Goal: Task Accomplishment & Management: Manage account settings

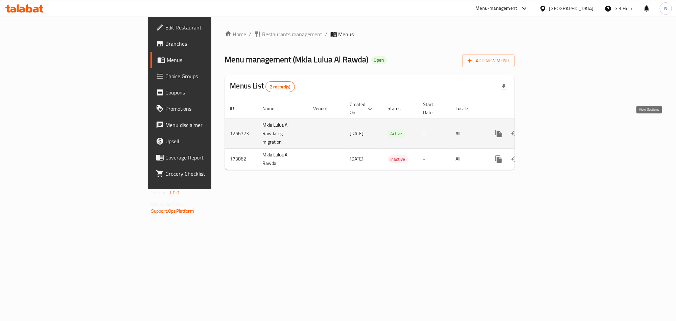
click at [551, 130] on icon "enhanced table" at bounding box center [547, 133] width 6 height 6
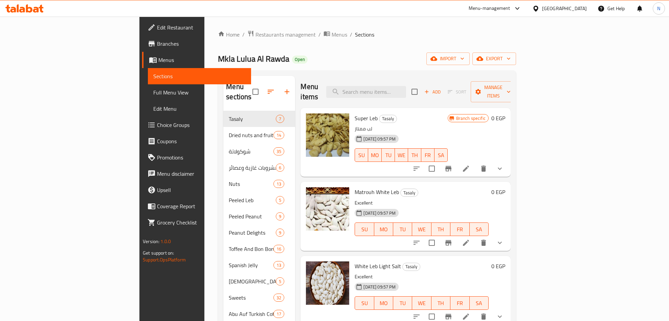
click at [516, 50] on div "Home / Restaurants management / Menus / Sections Mkla [PERSON_NAME] Open import…" at bounding box center [367, 216] width 298 height 372
click at [510, 55] on span "export" at bounding box center [494, 58] width 33 height 8
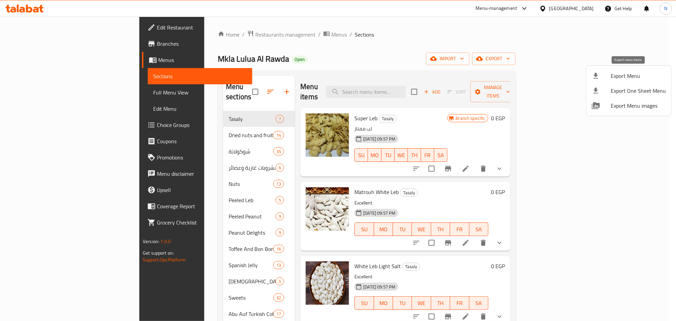
click at [612, 73] on span "Export Menu" at bounding box center [638, 76] width 55 height 8
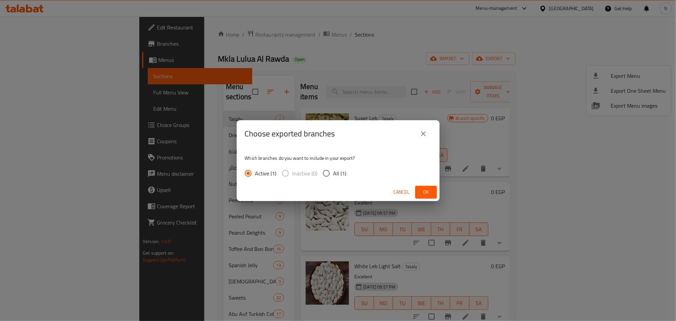
click at [345, 175] on span "All (1)" at bounding box center [339, 173] width 13 height 8
click at [333, 175] on input "All (1)" at bounding box center [326, 173] width 14 height 14
radio input "true"
click at [421, 188] on span "Ok" at bounding box center [426, 192] width 11 height 8
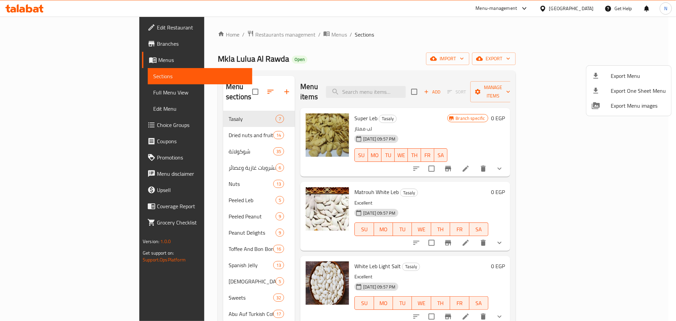
click at [193, 249] on div at bounding box center [338, 160] width 676 height 321
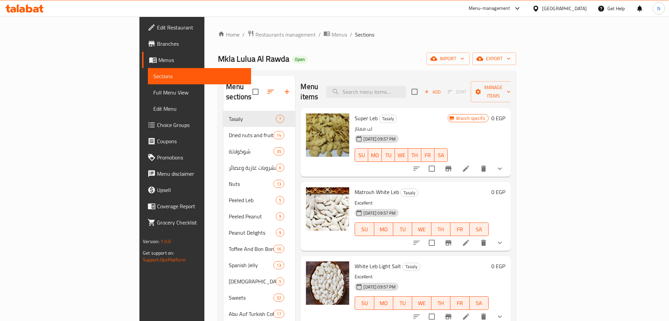
click at [223, 261] on div "Spanish Jelly 13" at bounding box center [259, 265] width 72 height 16
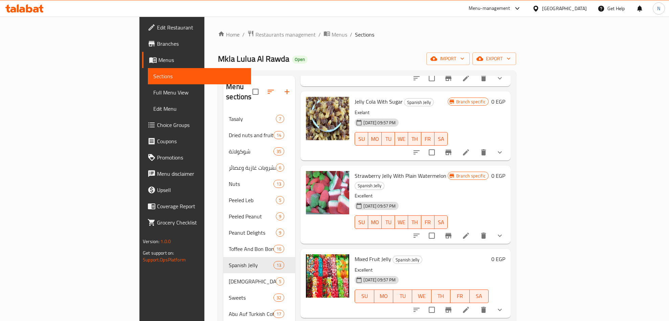
scroll to position [101, 0]
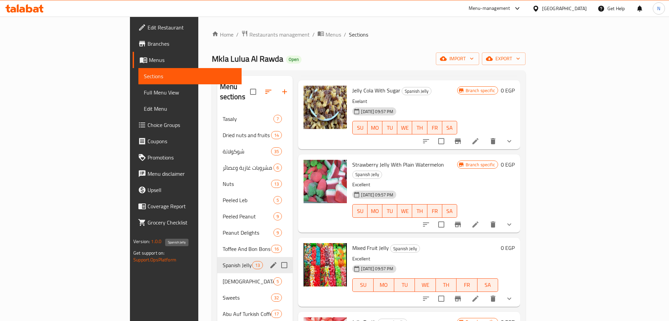
click at [223, 261] on span "Spanish Jelly" at bounding box center [238, 265] width 30 height 8
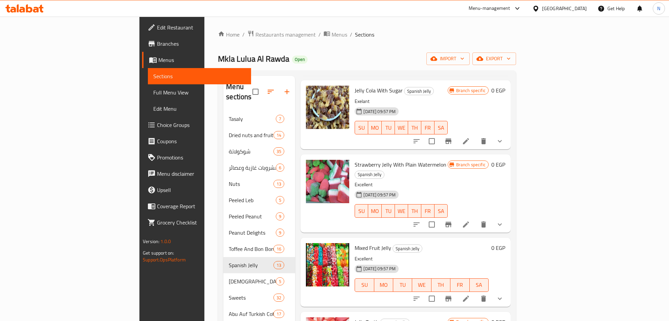
scroll to position [152, 0]
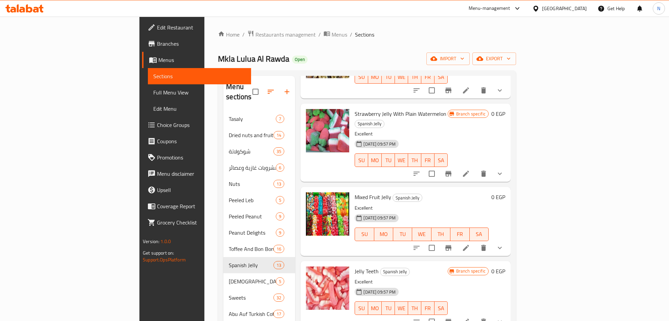
click at [504, 169] on icon "show more" at bounding box center [499, 173] width 8 height 8
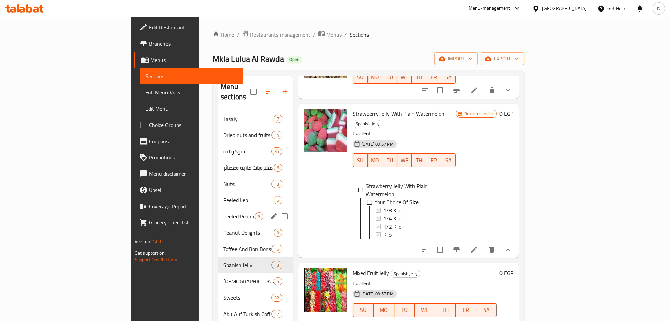
scroll to position [51, 0]
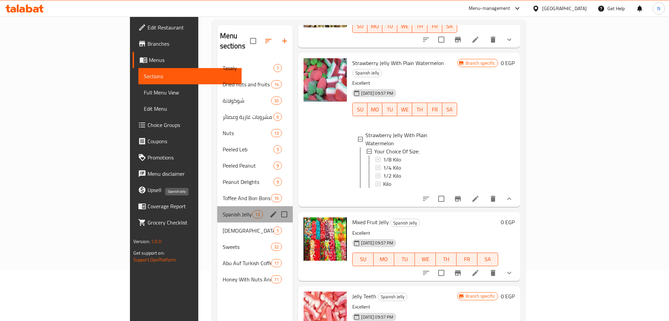
click at [223, 210] on span "Spanish Jelly" at bounding box center [238, 214] width 30 height 8
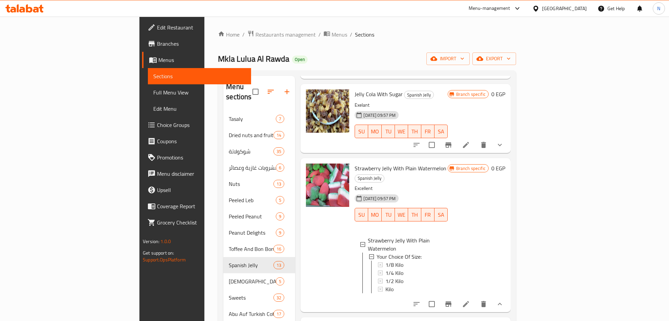
scroll to position [152, 0]
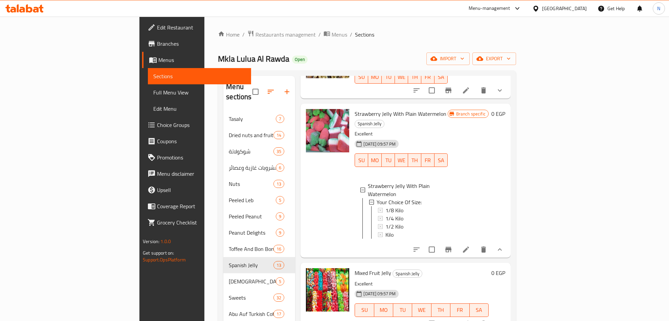
click at [508, 241] on button "show more" at bounding box center [499, 249] width 16 height 16
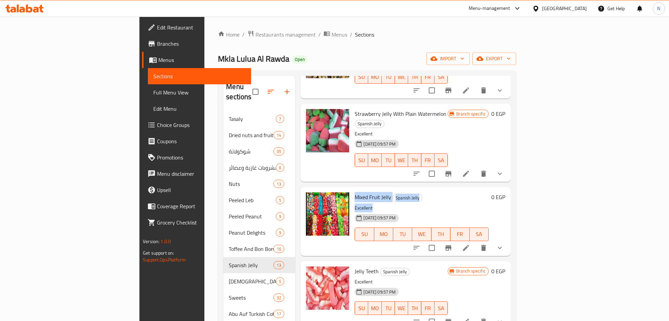
drag, startPoint x: 322, startPoint y: 176, endPoint x: 350, endPoint y: 190, distance: 32.1
click at [363, 189] on div "Mixed Fruit Jelly Spanish Jelly Excellent 31-08-2024 09:57 PM SU MO TU WE TH FR…" at bounding box center [421, 220] width 139 height 63
click at [354, 204] on p "Excellent" at bounding box center [421, 208] width 134 height 8
click at [354, 192] on span "Mixed Fruit Jelly" at bounding box center [372, 197] width 37 height 10
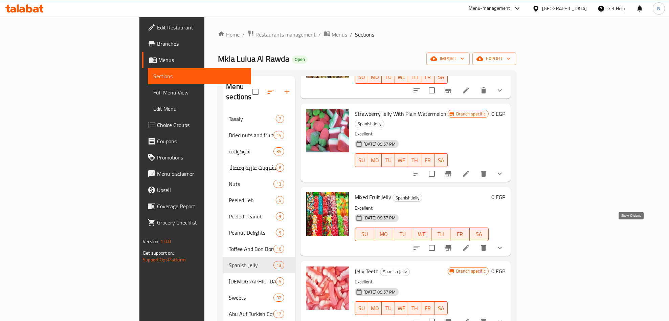
click at [502, 246] on icon "show more" at bounding box center [499, 247] width 4 height 2
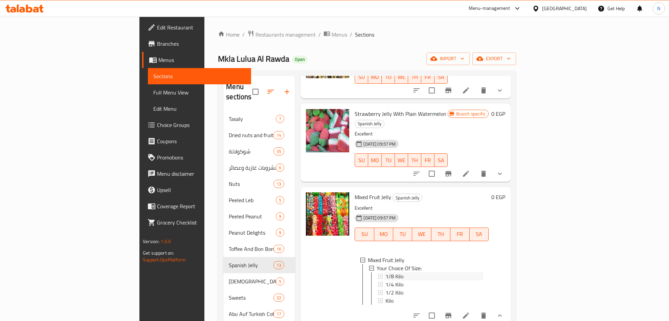
click at [385, 272] on span "1/8 Kilo" at bounding box center [394, 276] width 18 height 8
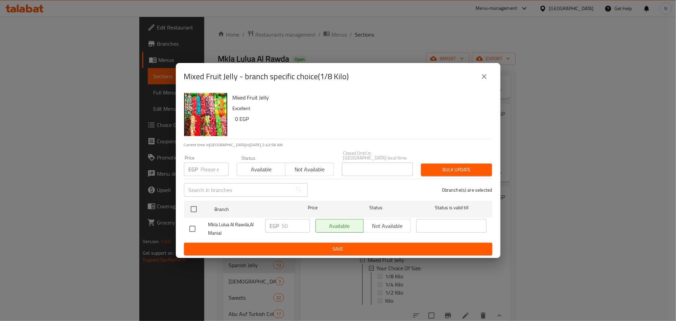
click at [487, 78] on icon "close" at bounding box center [484, 76] width 8 height 8
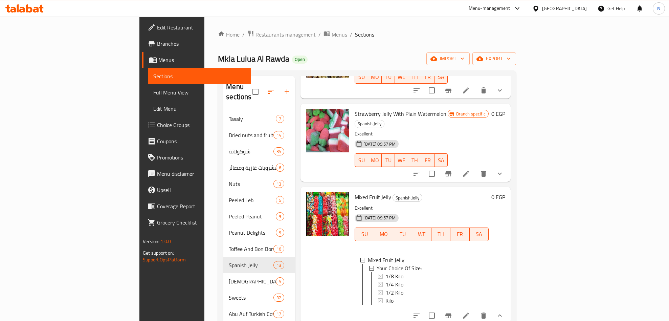
drag, startPoint x: 628, startPoint y: 154, endPoint x: 384, endPoint y: 200, distance: 248.7
click at [504, 169] on icon "show more" at bounding box center [499, 173] width 8 height 8
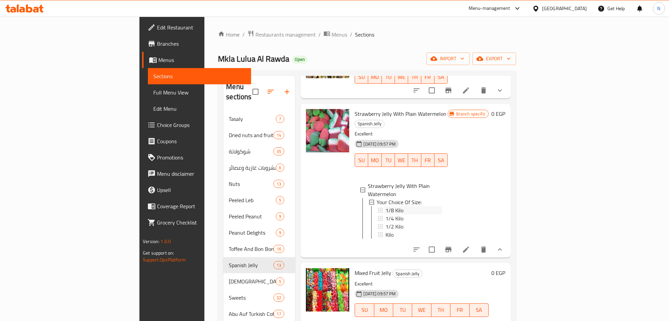
click at [385, 206] on span "1/8 Kilo" at bounding box center [394, 210] width 18 height 8
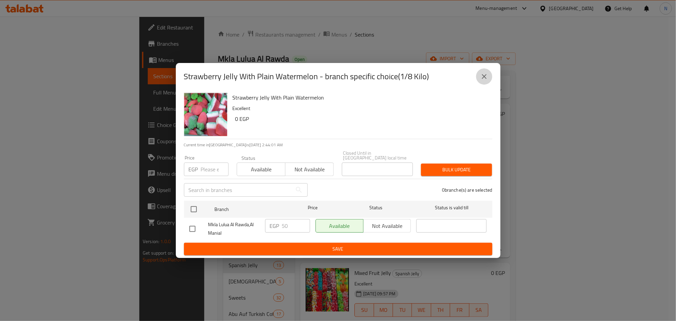
click at [481, 75] on icon "close" at bounding box center [484, 76] width 8 height 8
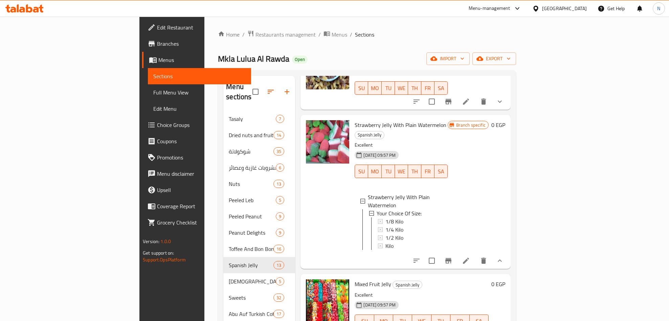
scroll to position [0, 0]
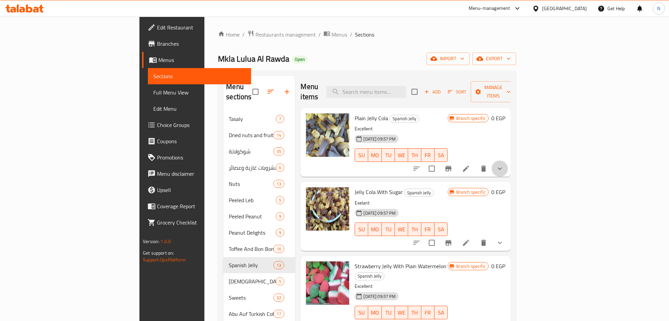
drag, startPoint x: 627, startPoint y: 161, endPoint x: 561, endPoint y: 182, distance: 69.3
click at [504, 164] on icon "show more" at bounding box center [499, 168] width 8 height 8
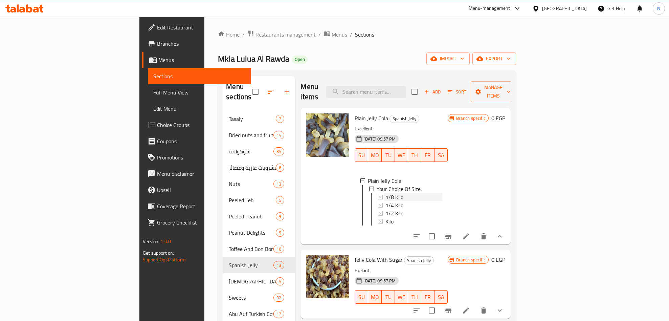
click at [385, 193] on span "1/8 Kilo" at bounding box center [394, 197] width 18 height 8
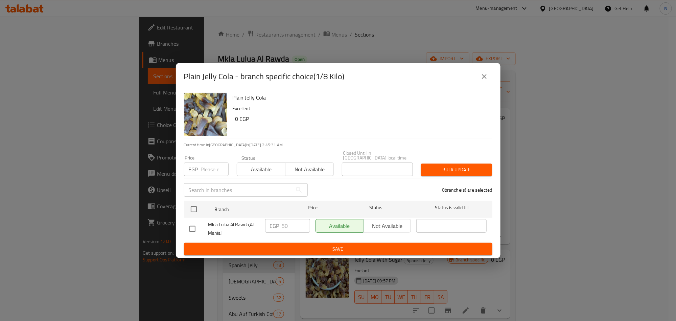
click at [477, 82] on button "close" at bounding box center [484, 76] width 16 height 16
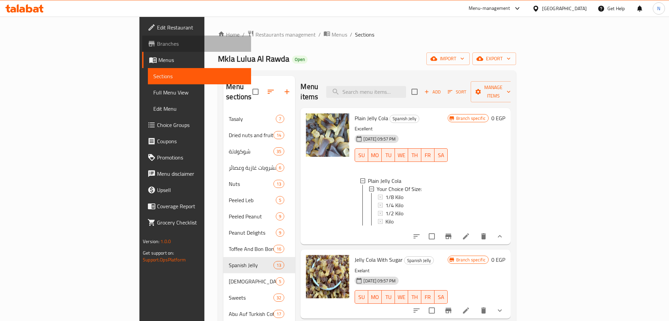
click at [157, 45] on span "Branches" at bounding box center [201, 44] width 89 height 8
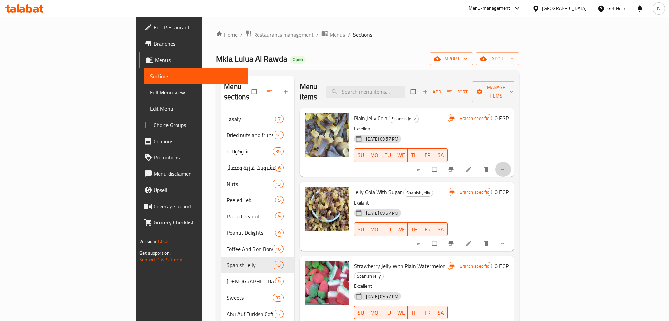
click at [511, 162] on button "show more" at bounding box center [503, 169] width 16 height 15
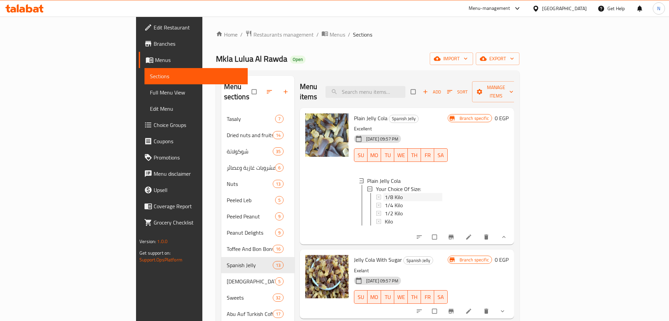
click at [385, 193] on div "1/8 Kilo" at bounding box center [413, 197] width 57 height 8
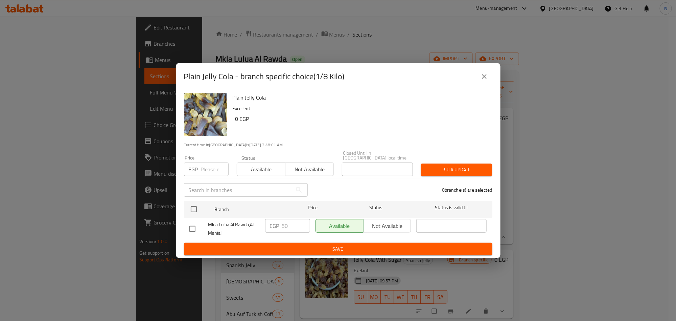
drag, startPoint x: 193, startPoint y: 224, endPoint x: 259, endPoint y: 223, distance: 65.6
click at [194, 224] on input "checkbox" at bounding box center [192, 229] width 14 height 14
checkbox input "true"
drag, startPoint x: 298, startPoint y: 221, endPoint x: 262, endPoint y: 224, distance: 36.6
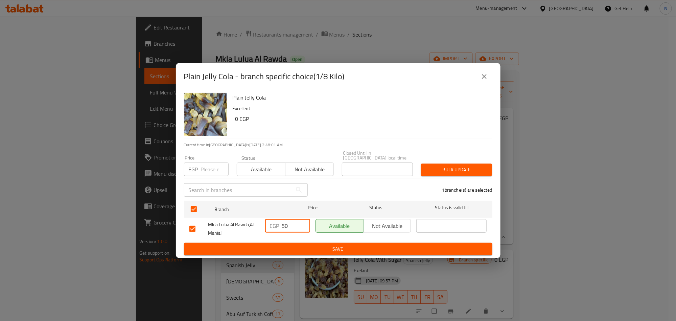
click at [267, 219] on div "EGP 50 ​" at bounding box center [287, 226] width 45 height 14
type input "57"
click at [202, 242] on button "Save" at bounding box center [338, 248] width 308 height 13
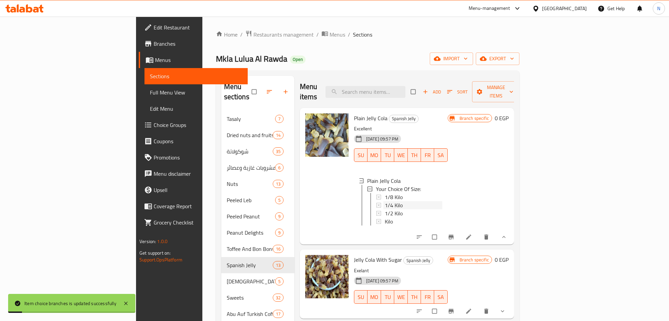
click at [385, 201] on span "1/4 Kilo" at bounding box center [394, 205] width 18 height 8
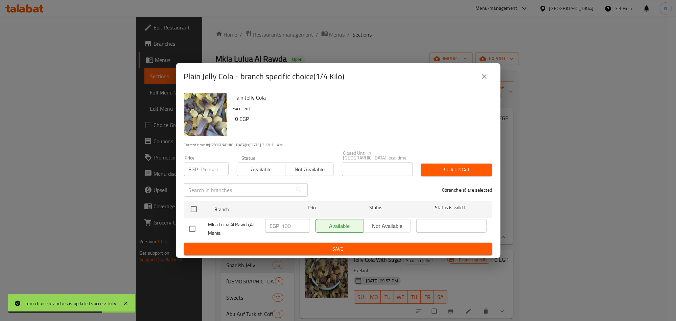
click at [198, 225] on input "checkbox" at bounding box center [192, 229] width 14 height 14
checkbox input "true"
click at [245, 223] on div "Mkla [PERSON_NAME],[PERSON_NAME] EGP 100 ​ Available Not available ​" at bounding box center [338, 228] width 303 height 25
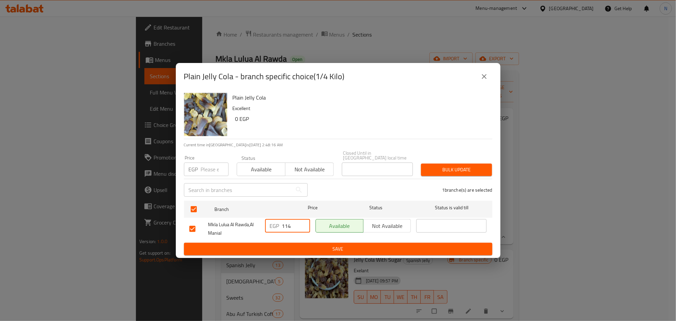
type input "114"
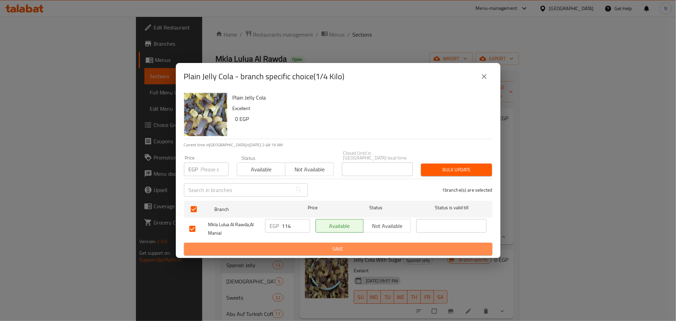
click at [263, 242] on button "Save" at bounding box center [338, 248] width 308 height 13
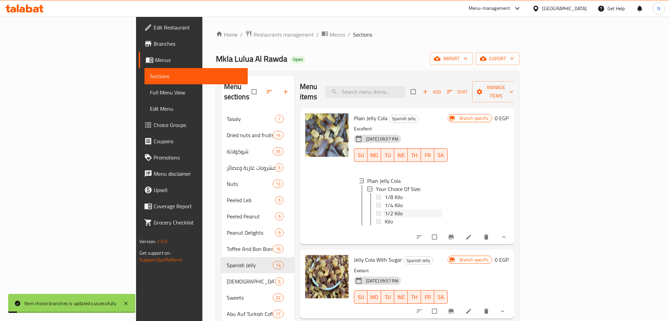
click at [385, 209] on span "1/2 Kilo" at bounding box center [394, 213] width 18 height 8
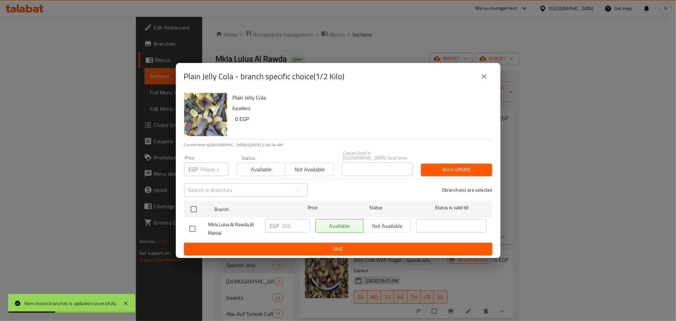
click at [187, 222] on input "checkbox" at bounding box center [192, 229] width 14 height 14
checkbox input "true"
drag, startPoint x: 289, startPoint y: 219, endPoint x: 265, endPoint y: 222, distance: 24.5
click at [265, 219] on div "EGP 200 ​" at bounding box center [287, 226] width 45 height 14
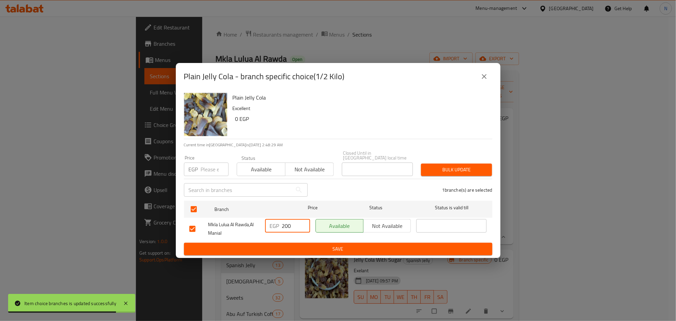
click at [291, 219] on input "200" at bounding box center [296, 226] width 28 height 14
click at [290, 219] on input "200" at bounding box center [296, 226] width 28 height 14
type input "228"
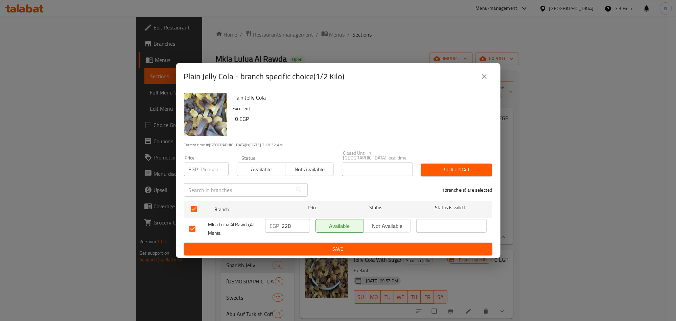
click at [340, 241] on form "Branch Price Status Status is valid till Mkla [PERSON_NAME],[PERSON_NAME] EGP 2…" at bounding box center [338, 226] width 308 height 57
click at [342, 242] on button "Save" at bounding box center [338, 248] width 308 height 13
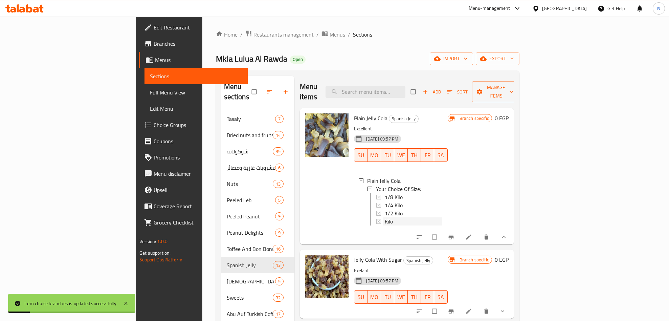
click at [385, 217] on div "Kilo" at bounding box center [413, 221] width 57 height 8
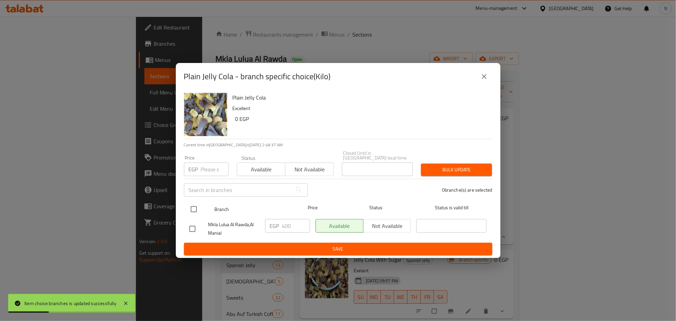
drag, startPoint x: 192, startPoint y: 201, endPoint x: 257, endPoint y: 207, distance: 65.2
click at [192, 202] on input "checkbox" at bounding box center [194, 209] width 14 height 14
checkbox input "true"
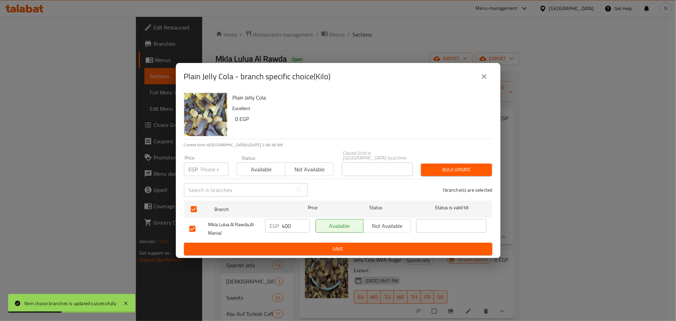
click at [286, 219] on input "400" at bounding box center [296, 226] width 28 height 14
click at [283, 222] on input "400" at bounding box center [296, 226] width 28 height 14
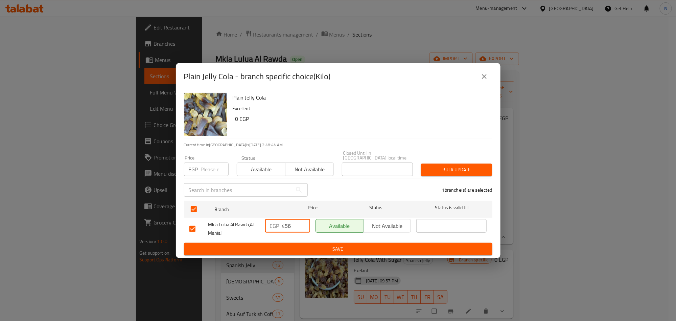
type input "456"
click at [296, 245] on span "Save" at bounding box center [338, 249] width 298 height 8
click at [296, 246] on div at bounding box center [338, 160] width 676 height 321
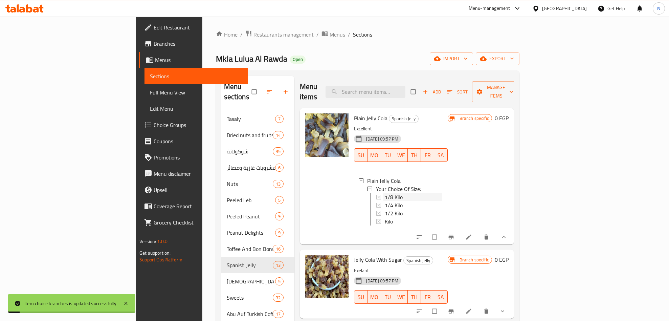
click at [385, 193] on span "1/8 Kilo" at bounding box center [394, 197] width 18 height 8
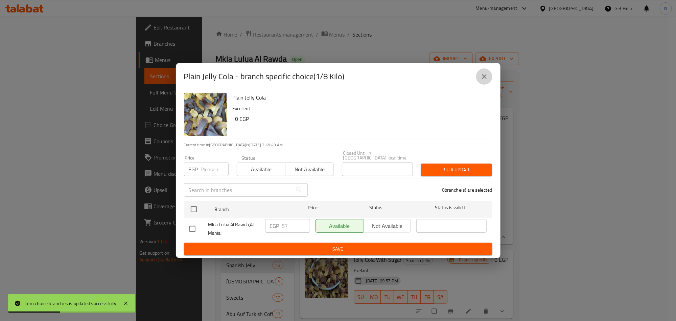
drag, startPoint x: 483, startPoint y: 77, endPoint x: 474, endPoint y: 86, distance: 12.4
click at [482, 77] on icon "close" at bounding box center [484, 76] width 8 height 8
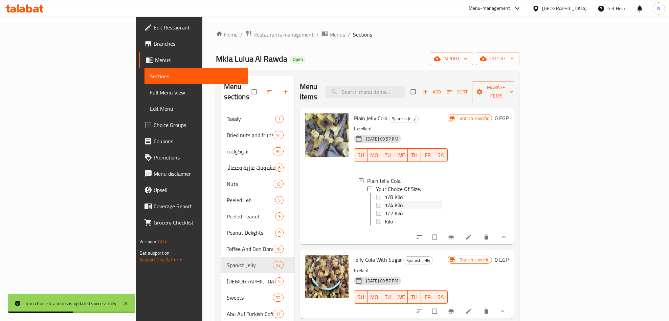
click at [385, 201] on div "1/4 Kilo" at bounding box center [413, 205] width 57 height 8
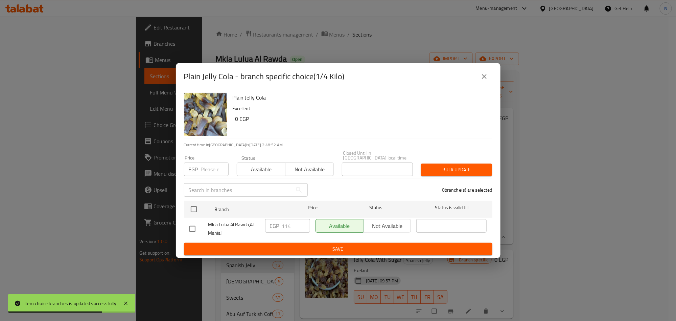
click at [487, 76] on icon "close" at bounding box center [484, 76] width 8 height 8
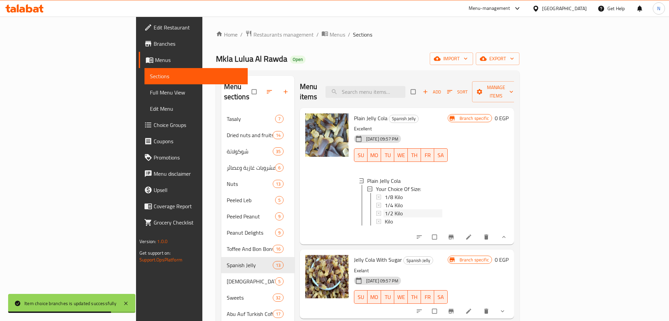
click at [385, 209] on span "1/2 Kilo" at bounding box center [394, 213] width 18 height 8
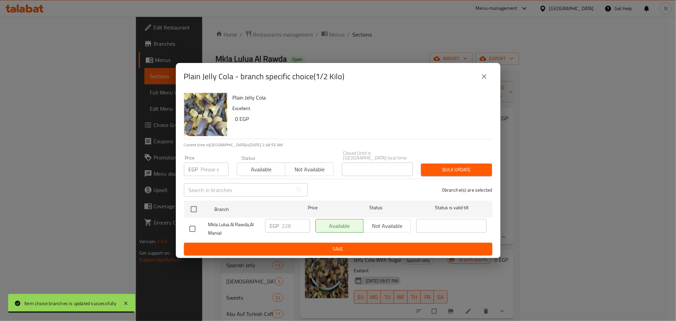
click at [489, 81] on button "close" at bounding box center [484, 76] width 16 height 16
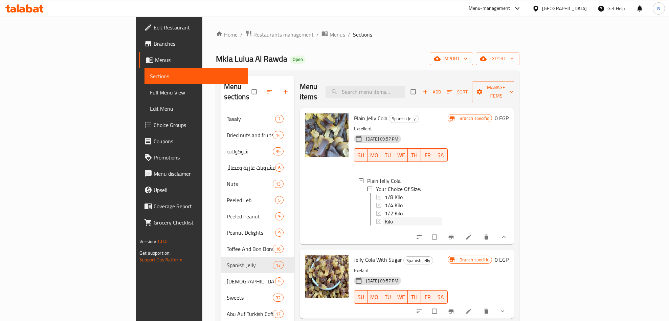
click at [385, 217] on div "Kilo" at bounding box center [413, 221] width 57 height 8
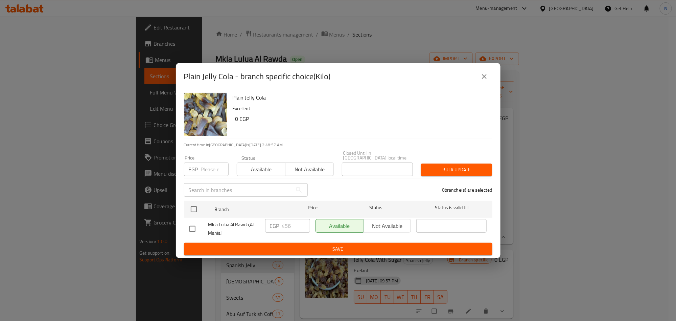
click at [295, 219] on div "EGP 456 ​" at bounding box center [287, 226] width 45 height 14
click at [491, 78] on button "close" at bounding box center [484, 76] width 16 height 16
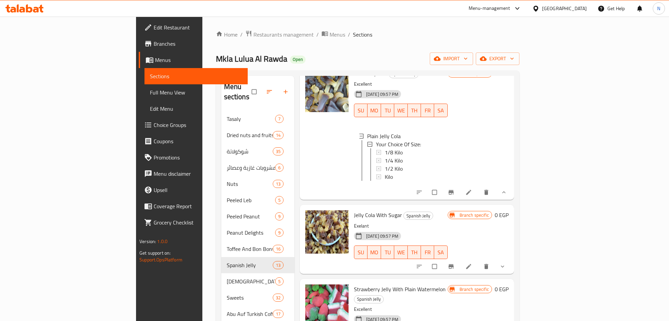
scroll to position [101, 0]
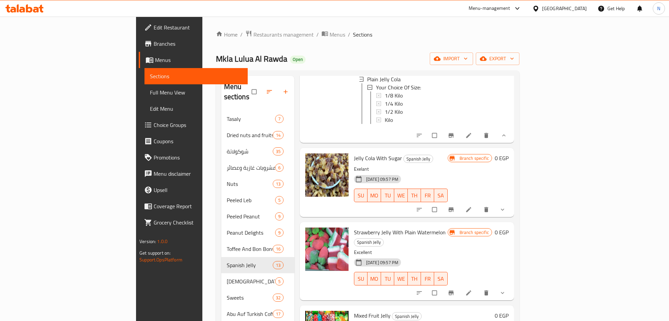
click at [511, 209] on button "show more" at bounding box center [503, 209] width 16 height 15
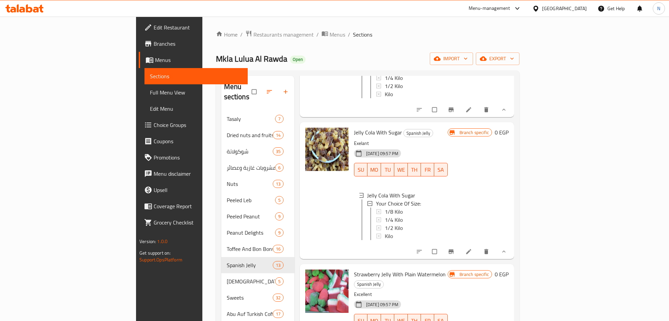
scroll to position [152, 0]
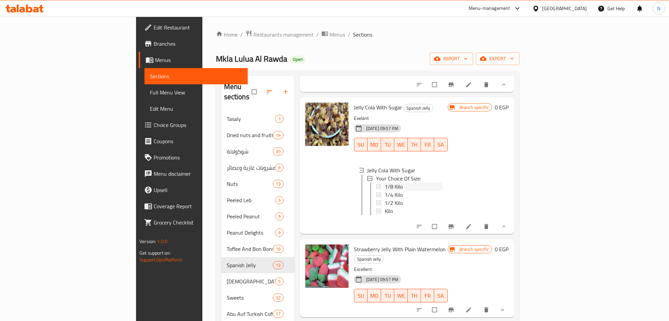
click at [385, 183] on span "1/8 Kilo" at bounding box center [394, 186] width 18 height 8
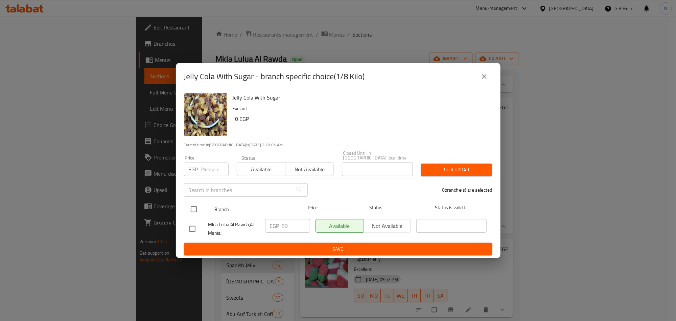
click at [193, 202] on input "checkbox" at bounding box center [194, 209] width 14 height 14
checkbox input "true"
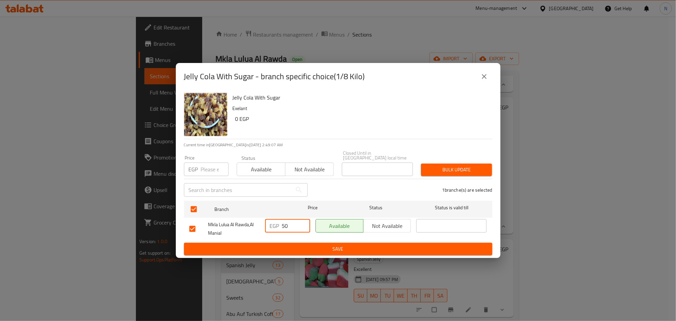
click at [284, 229] on input "50" at bounding box center [296, 226] width 28 height 14
click at [284, 228] on input "50" at bounding box center [296, 226] width 28 height 14
type input "57"
click at [306, 242] on button "Save" at bounding box center [338, 248] width 308 height 13
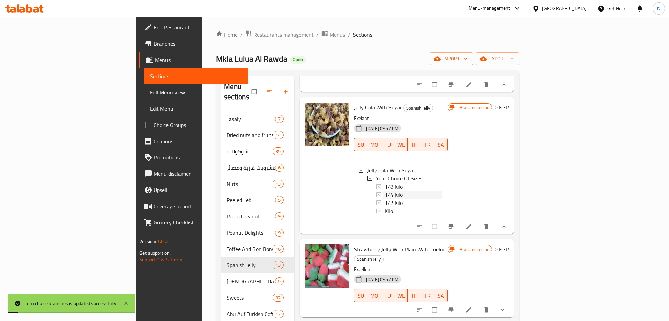
click at [385, 193] on span "1/4 Kilo" at bounding box center [394, 194] width 18 height 8
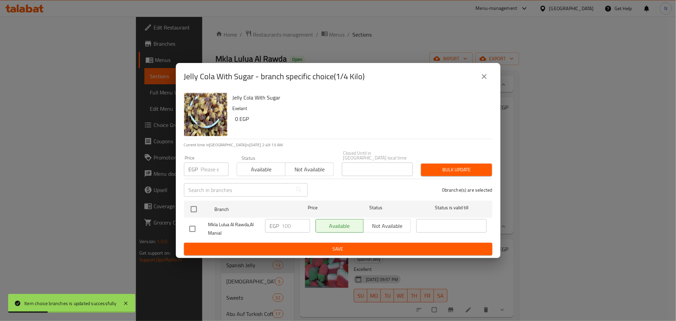
drag, startPoint x: 193, startPoint y: 226, endPoint x: 197, endPoint y: 228, distance: 4.5
click at [193, 226] on input "checkbox" at bounding box center [192, 229] width 14 height 14
checkbox input "true"
drag, startPoint x: 289, startPoint y: 220, endPoint x: 262, endPoint y: 217, distance: 27.3
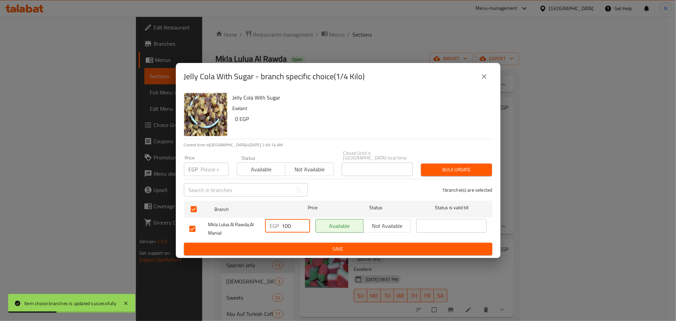
click at [262, 217] on div "EGP 100 ​" at bounding box center [287, 228] width 50 height 25
type input "114"
click at [268, 242] on button "Save" at bounding box center [338, 248] width 308 height 13
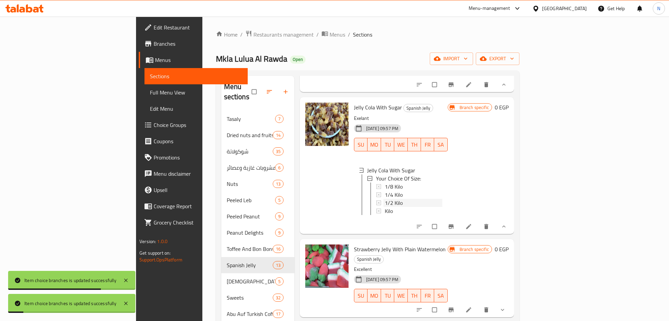
click at [385, 201] on div "1/2 Kilo" at bounding box center [413, 203] width 57 height 8
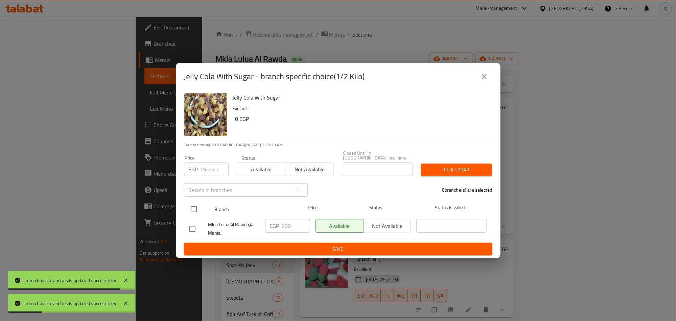
click at [202, 204] on div at bounding box center [199, 209] width 25 height 20
drag, startPoint x: 190, startPoint y: 205, endPoint x: 201, endPoint y: 212, distance: 13.5
click at [192, 206] on input "checkbox" at bounding box center [194, 209] width 14 height 14
checkbox input "true"
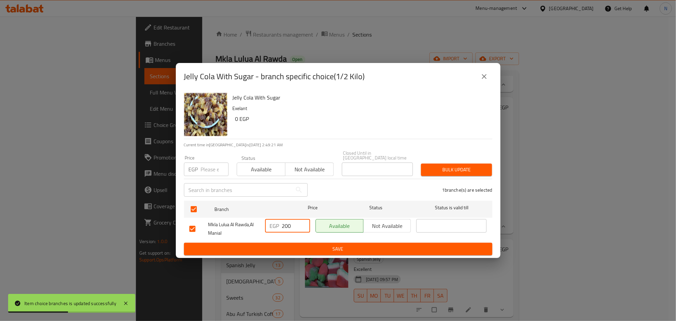
click at [272, 219] on div "EGP 200 ​" at bounding box center [287, 226] width 45 height 14
type input "228"
click at [269, 239] on ul "Branch Price Status Status is valid till Mkla [PERSON_NAME],[PERSON_NAME] EGP 2…" at bounding box center [338, 220] width 308 height 45
click at [270, 242] on button "Save" at bounding box center [338, 248] width 308 height 13
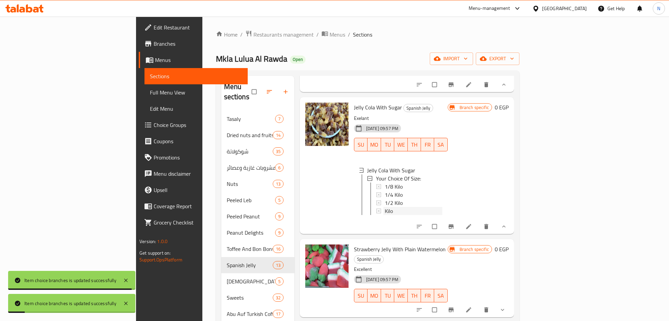
click at [385, 208] on span "Kilo" at bounding box center [389, 211] width 8 height 8
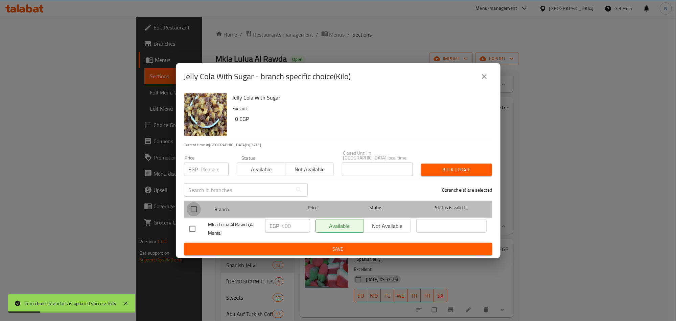
click at [195, 206] on input "checkbox" at bounding box center [194, 209] width 14 height 14
checkbox input "true"
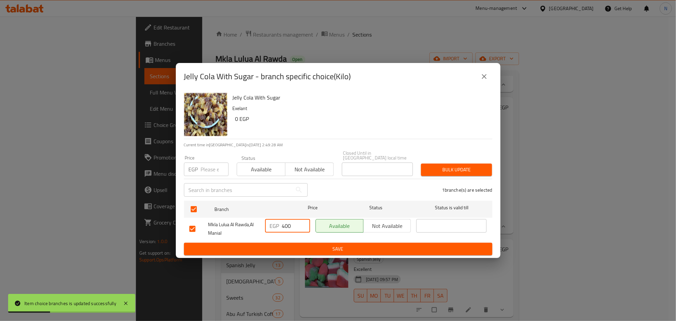
click at [291, 221] on input "400" at bounding box center [296, 226] width 28 height 14
click at [291, 220] on input "400" at bounding box center [296, 226] width 28 height 14
type input "456"
click at [332, 245] on span "Save" at bounding box center [338, 249] width 298 height 8
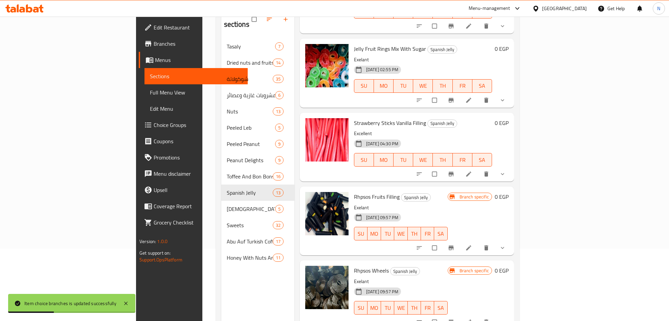
scroll to position [95, 0]
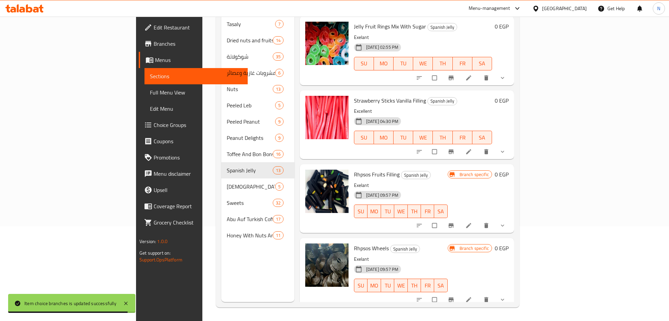
drag, startPoint x: 628, startPoint y: 219, endPoint x: 578, endPoint y: 231, distance: 51.6
click at [506, 222] on icon "show more" at bounding box center [502, 225] width 7 height 7
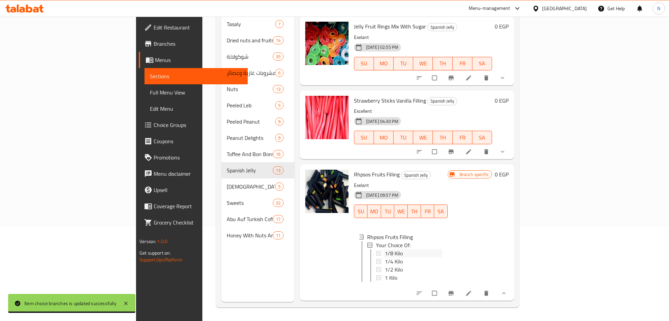
click at [385, 249] on span "1/8 Kilo" at bounding box center [394, 253] width 18 height 8
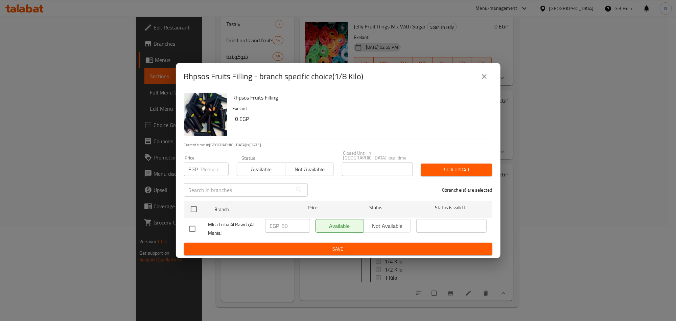
click at [488, 80] on icon "close" at bounding box center [484, 76] width 8 height 8
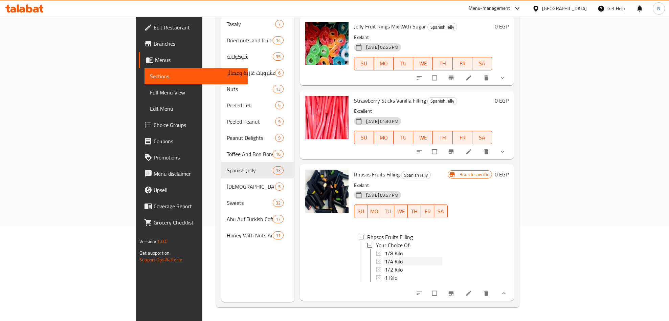
click at [385, 257] on span "1/4 Kilo" at bounding box center [394, 261] width 18 height 8
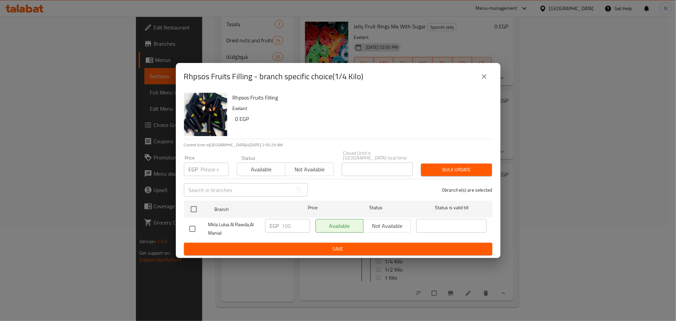
click at [478, 74] on button "close" at bounding box center [484, 76] width 16 height 16
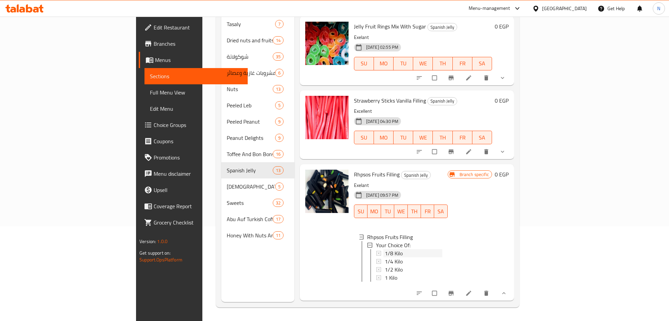
click at [385, 249] on span "1/8 Kilo" at bounding box center [394, 253] width 18 height 8
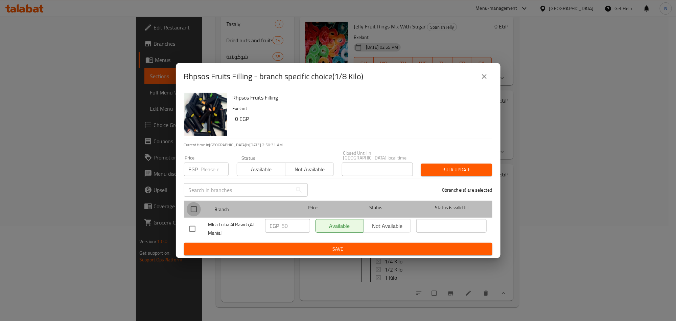
click at [189, 203] on input "checkbox" at bounding box center [194, 209] width 14 height 14
checkbox input "true"
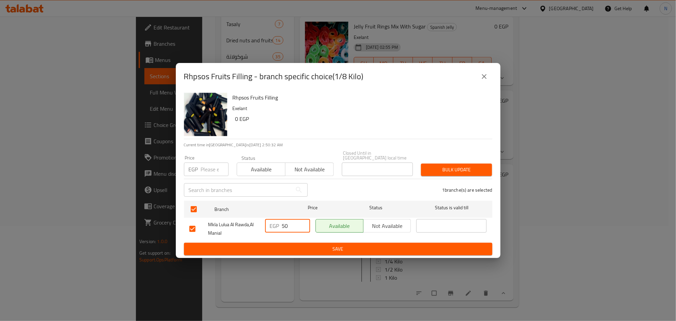
drag, startPoint x: 290, startPoint y: 223, endPoint x: 273, endPoint y: 226, distance: 17.8
click at [273, 226] on div "EGP 50 ​" at bounding box center [287, 226] width 45 height 14
type input "57"
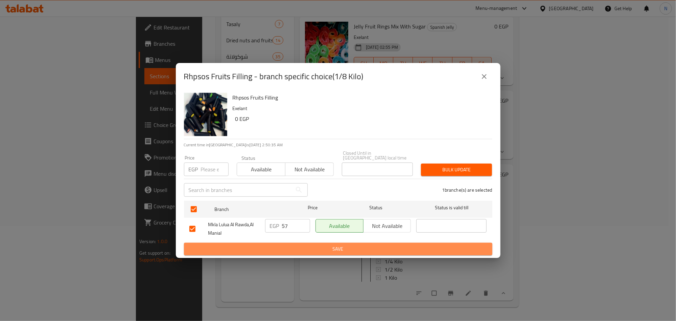
click at [272, 245] on span "Save" at bounding box center [338, 249] width 298 height 8
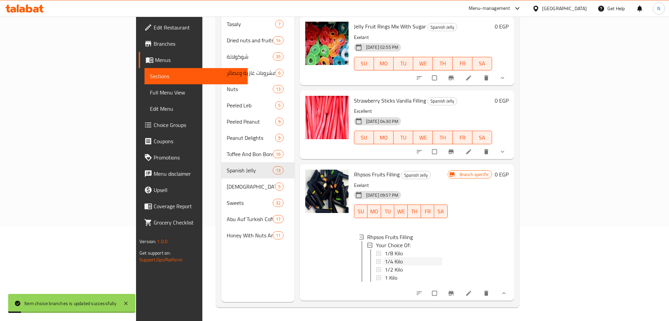
click at [385, 257] on span "1/4 Kilo" at bounding box center [394, 261] width 18 height 8
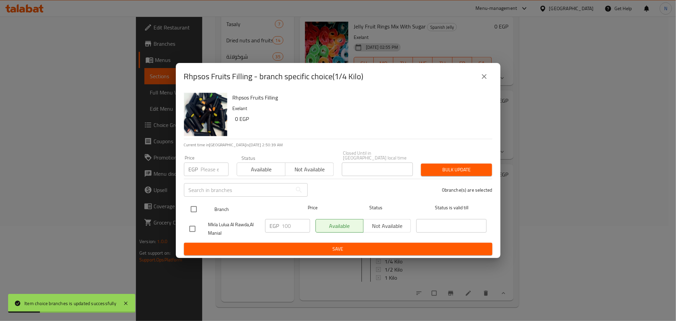
click at [196, 202] on input "checkbox" at bounding box center [194, 209] width 14 height 14
checkbox input "true"
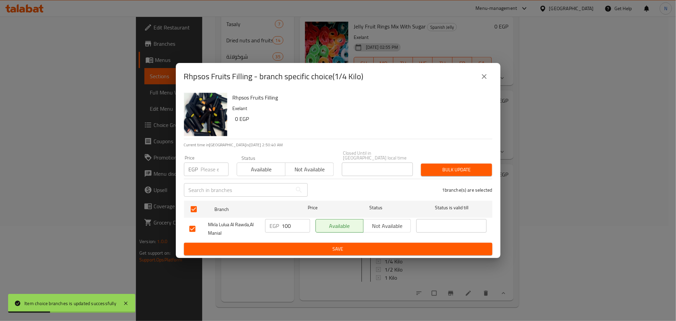
click at [295, 224] on input "100" at bounding box center [296, 226] width 28 height 14
type input "114"
click at [285, 246] on span "Save" at bounding box center [338, 249] width 298 height 8
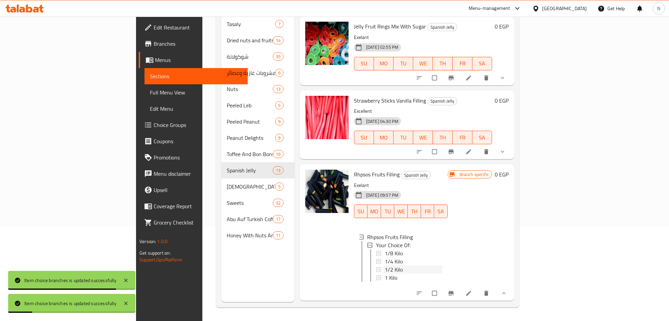
click at [385, 265] on span "1/2 Kilo" at bounding box center [394, 269] width 18 height 8
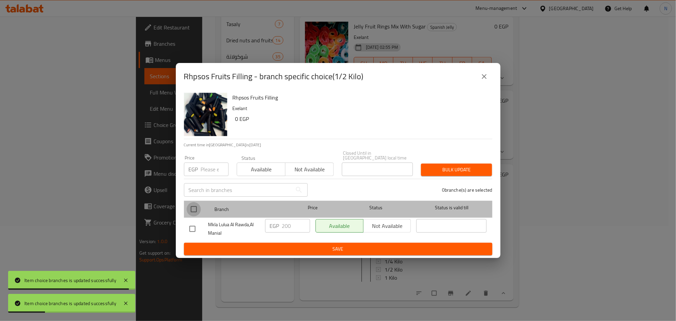
click at [192, 207] on input "checkbox" at bounding box center [194, 209] width 14 height 14
checkbox input "true"
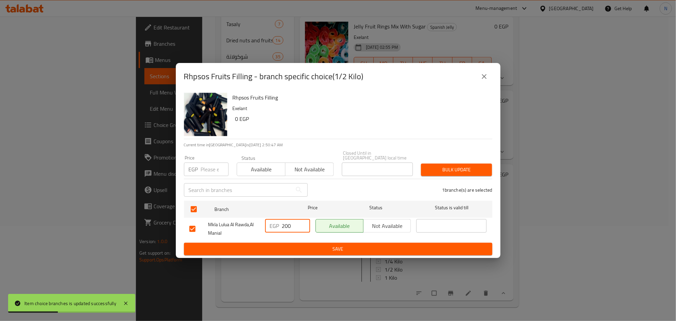
drag, startPoint x: 298, startPoint y: 224, endPoint x: 266, endPoint y: 218, distance: 32.6
click at [267, 219] on div "EGP 200 ​" at bounding box center [287, 226] width 45 height 14
type input "228"
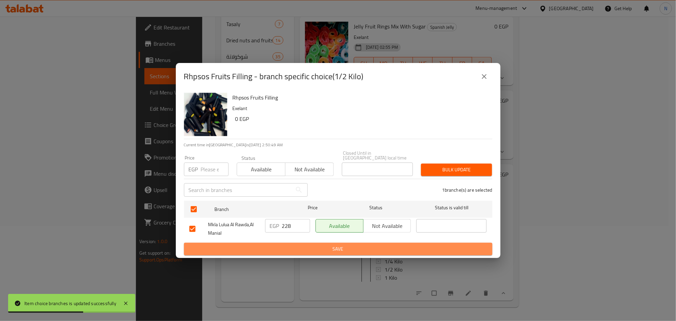
click at [297, 250] on span "Save" at bounding box center [338, 249] width 298 height 8
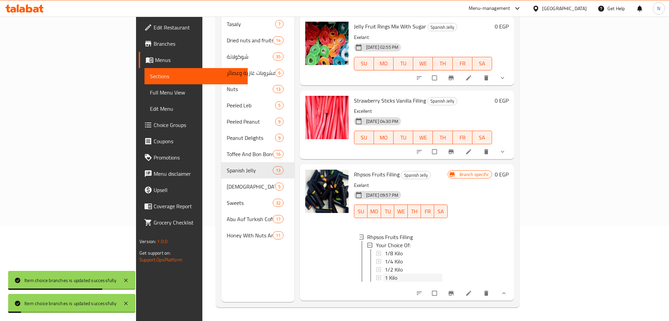
click at [385, 276] on div "1 Kilo" at bounding box center [413, 277] width 57 height 8
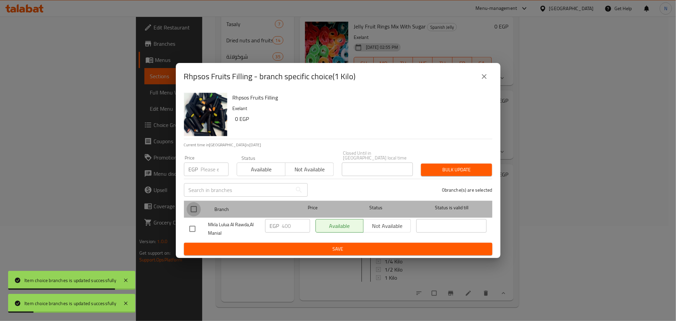
drag, startPoint x: 191, startPoint y: 201, endPoint x: 225, endPoint y: 216, distance: 37.3
click at [191, 202] on input "checkbox" at bounding box center [194, 209] width 14 height 14
checkbox input "true"
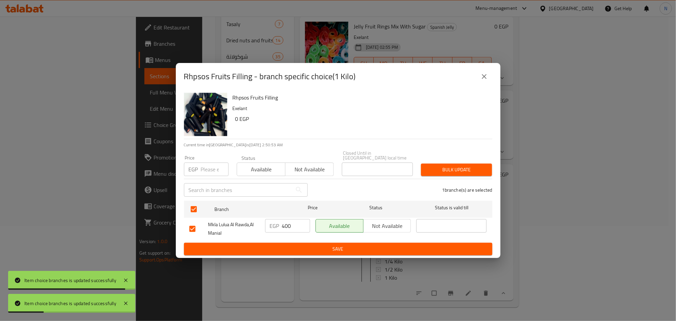
click at [280, 220] on div "EGP 400 ​" at bounding box center [287, 226] width 45 height 14
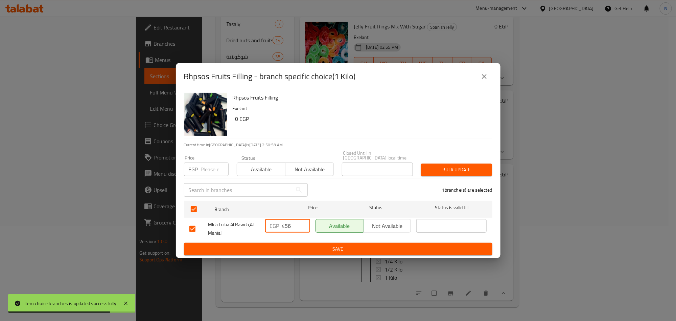
type input "456"
click at [273, 247] on span "Save" at bounding box center [338, 249] width 298 height 8
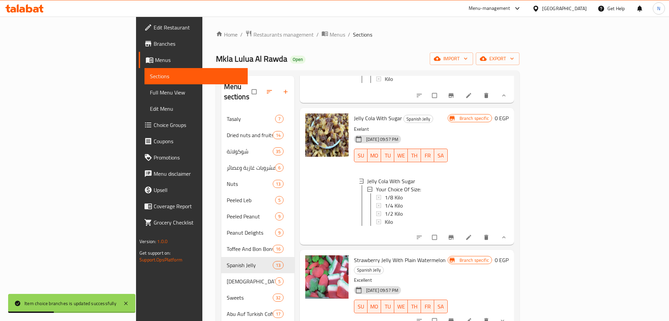
scroll to position [254, 0]
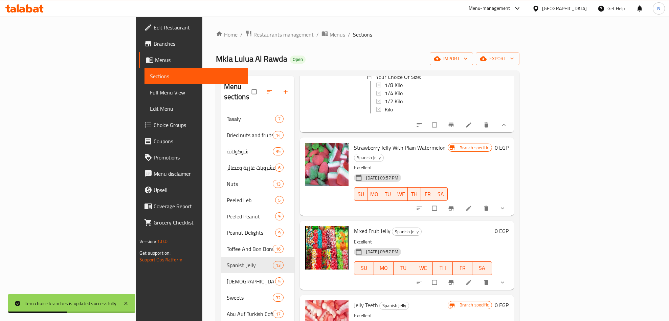
click at [506, 205] on icon "show more" at bounding box center [502, 208] width 7 height 7
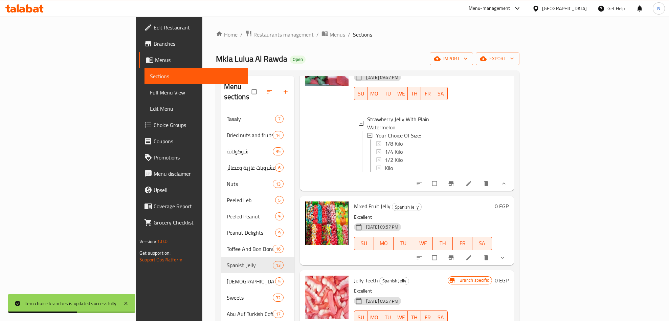
scroll to position [355, 0]
click at [385, 138] on span "1/8 Kilo" at bounding box center [394, 142] width 18 height 8
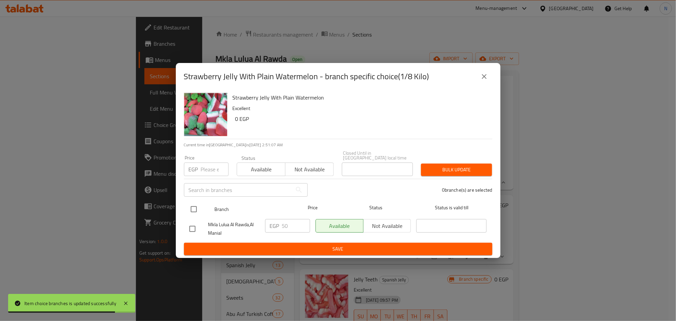
click at [192, 202] on input "checkbox" at bounding box center [194, 209] width 14 height 14
checkbox input "true"
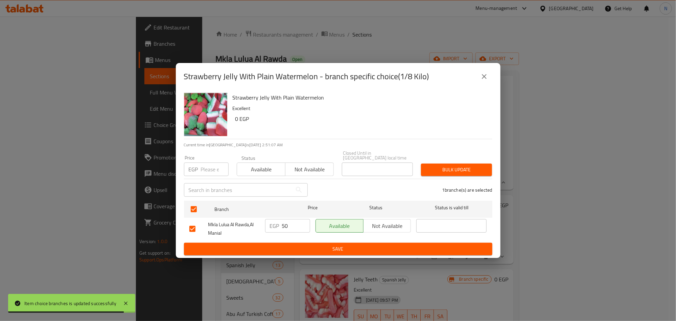
drag, startPoint x: 288, startPoint y: 226, endPoint x: 277, endPoint y: 226, distance: 11.2
click at [277, 226] on div "EGP 50 ​" at bounding box center [287, 226] width 45 height 14
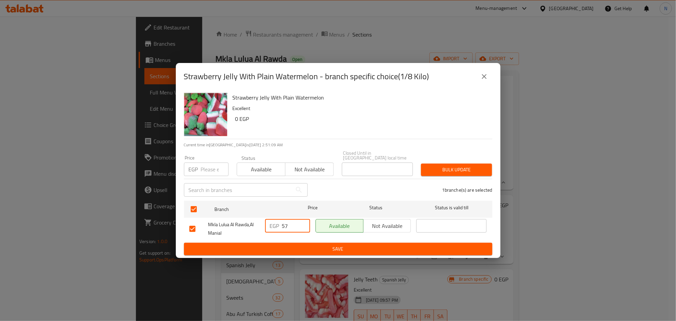
type input "57"
click at [273, 240] on form "Branch Price Status Status is valid till Mkla [PERSON_NAME],[PERSON_NAME] EGP 5…" at bounding box center [338, 226] width 308 height 57
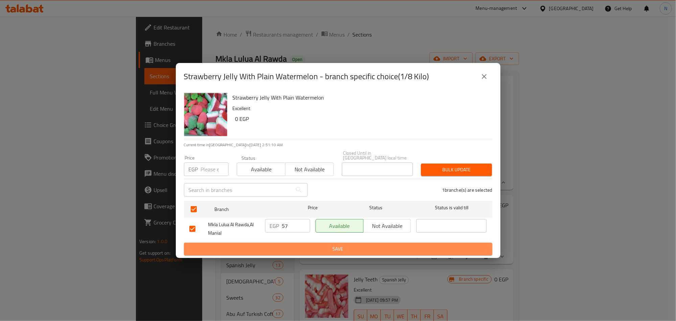
click at [279, 242] on button "Save" at bounding box center [338, 248] width 308 height 13
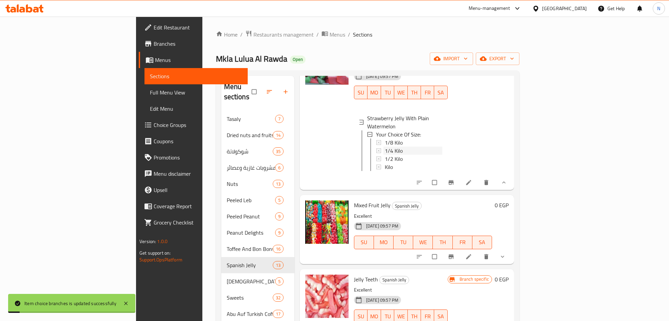
click at [385, 146] on span "1/4 Kilo" at bounding box center [394, 150] width 18 height 8
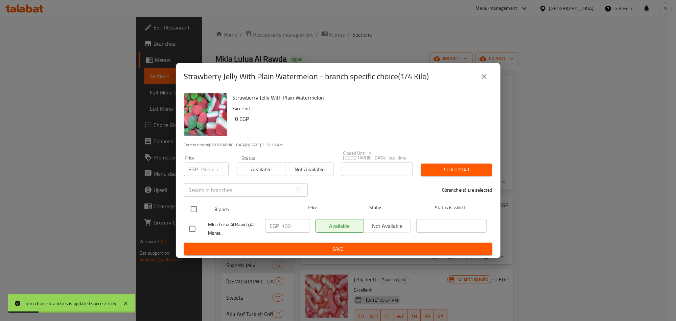
click at [190, 203] on input "checkbox" at bounding box center [194, 209] width 14 height 14
checkbox input "true"
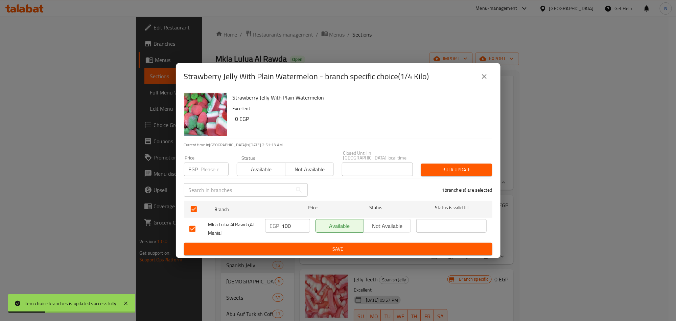
click at [284, 226] on input "100" at bounding box center [296, 226] width 28 height 14
type input "114"
click at [267, 234] on div "EGP 114 ​" at bounding box center [287, 228] width 50 height 25
click at [270, 236] on div "EGP 114 ​" at bounding box center [287, 228] width 50 height 25
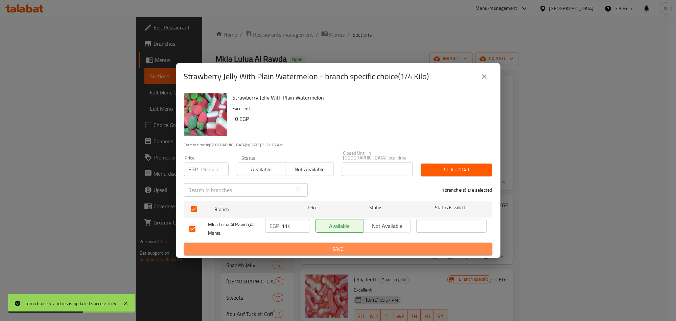
click at [278, 242] on button "Save" at bounding box center [338, 248] width 308 height 13
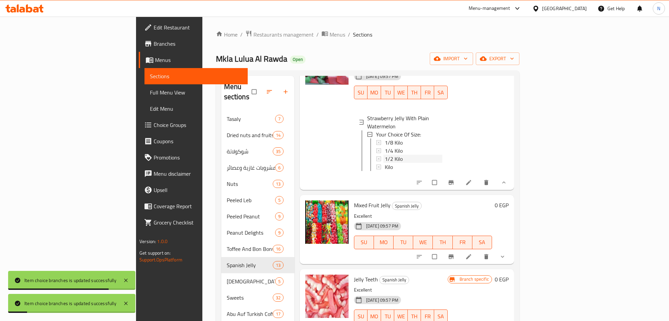
click at [385, 155] on span "1/2 Kilo" at bounding box center [394, 159] width 18 height 8
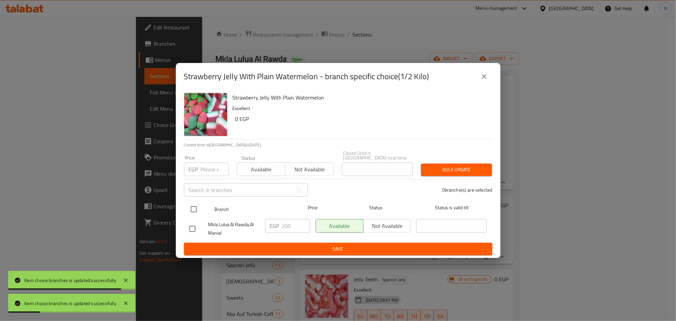
click at [195, 205] on input "checkbox" at bounding box center [194, 209] width 14 height 14
checkbox input "true"
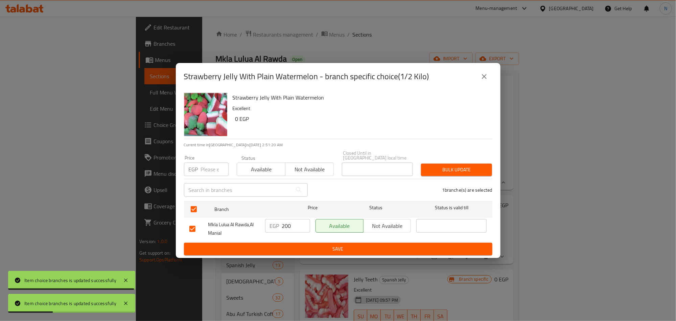
click at [283, 227] on input "200" at bounding box center [296, 226] width 28 height 14
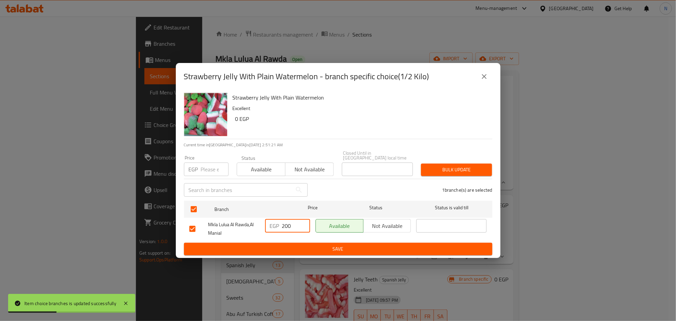
click at [283, 227] on input "200" at bounding box center [296, 226] width 28 height 14
type input "228"
click at [272, 239] on ul "Branch Price Status Status is valid till Mkla [PERSON_NAME],[PERSON_NAME] EGP 2…" at bounding box center [338, 220] width 308 height 45
click at [276, 242] on button "Save" at bounding box center [338, 248] width 308 height 13
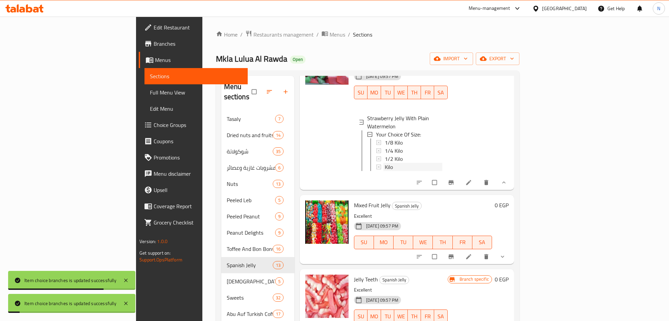
click at [385, 163] on span "Kilo" at bounding box center [389, 167] width 8 height 8
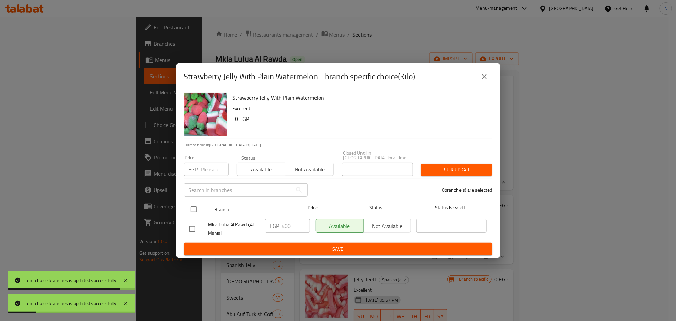
click at [198, 202] on input "checkbox" at bounding box center [194, 209] width 14 height 14
checkbox input "true"
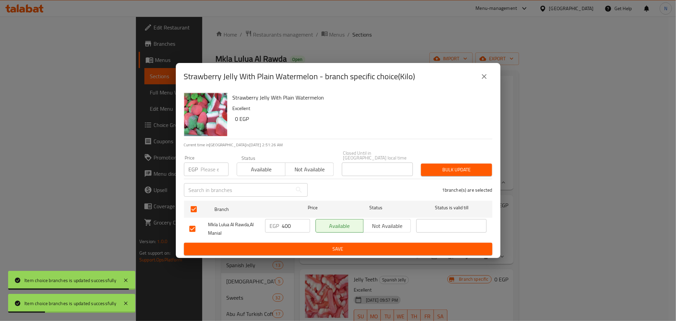
click at [290, 227] on input "400" at bounding box center [296, 226] width 28 height 14
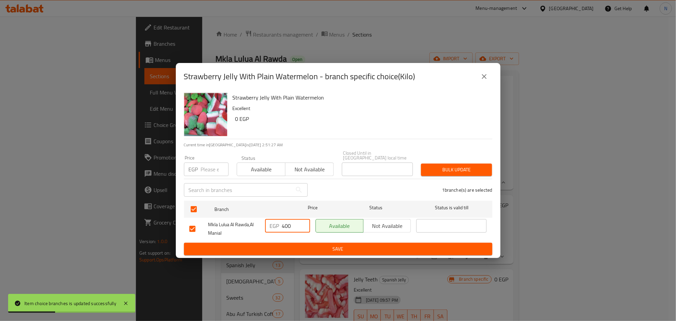
click at [290, 227] on input "400" at bounding box center [296, 226] width 28 height 14
click at [289, 227] on input "400" at bounding box center [296, 226] width 28 height 14
type input "456"
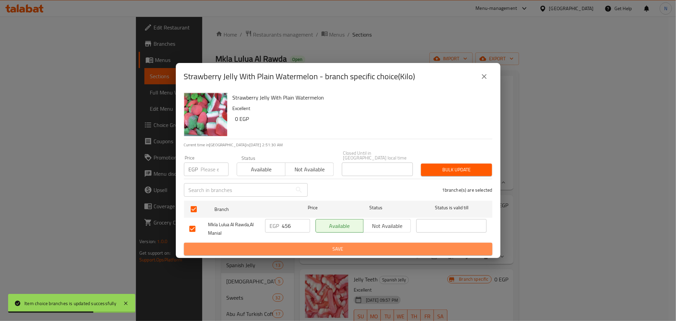
click at [308, 242] on button "Save" at bounding box center [338, 248] width 308 height 13
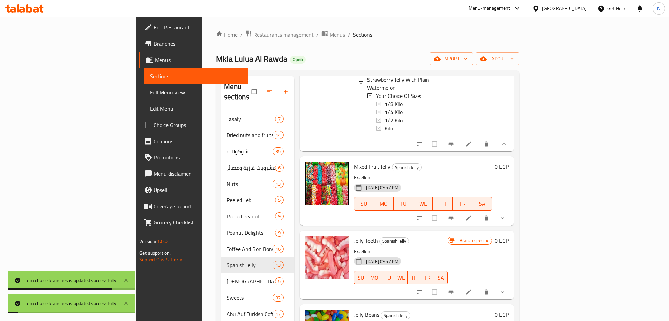
scroll to position [457, 0]
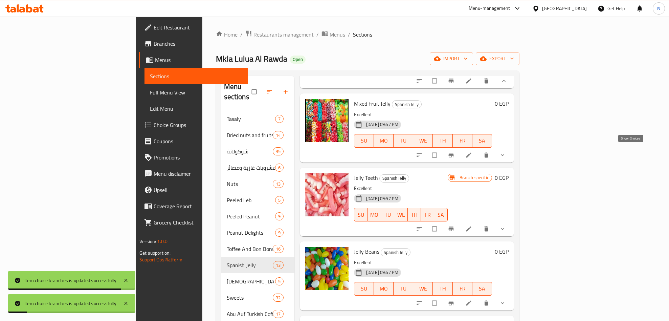
drag, startPoint x: 632, startPoint y: 149, endPoint x: 587, endPoint y: 167, distance: 48.2
click at [506, 152] on icon "show more" at bounding box center [502, 155] width 7 height 7
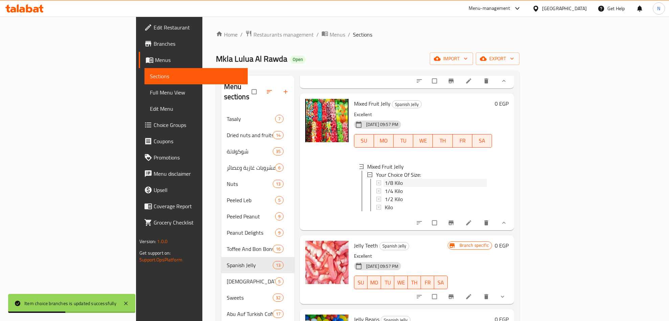
click at [385, 179] on div "1/8 Kilo" at bounding box center [436, 183] width 102 height 8
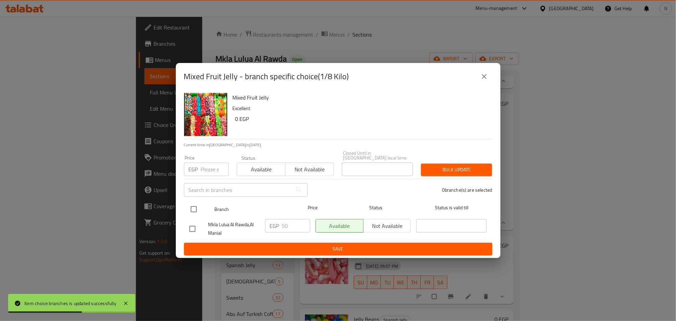
click at [200, 209] on input "checkbox" at bounding box center [194, 209] width 14 height 14
checkbox input "true"
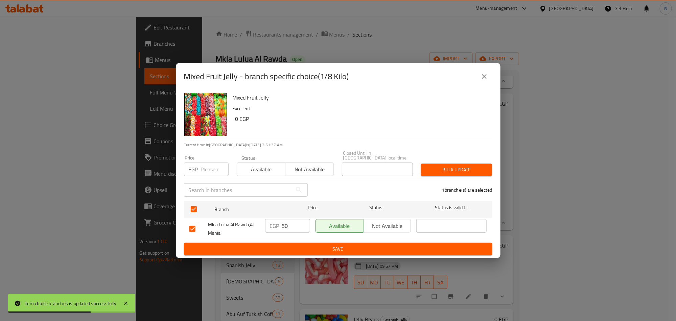
click at [287, 223] on input "50" at bounding box center [296, 226] width 28 height 14
click at [286, 223] on input "50" at bounding box center [296, 226] width 28 height 14
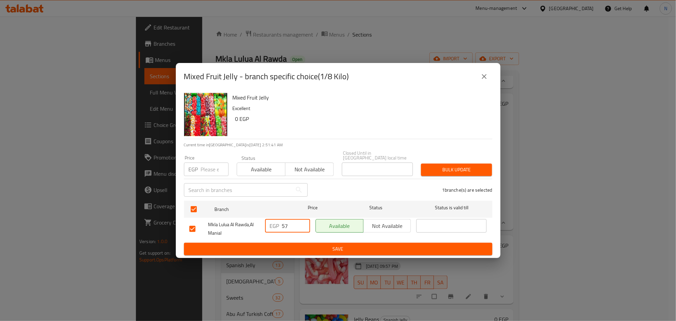
type input "57"
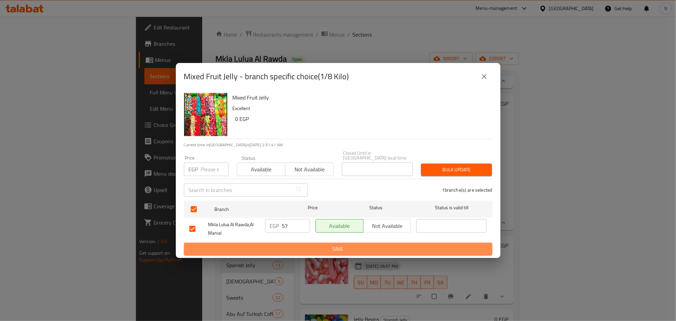
click at [279, 245] on span "Save" at bounding box center [338, 249] width 298 height 8
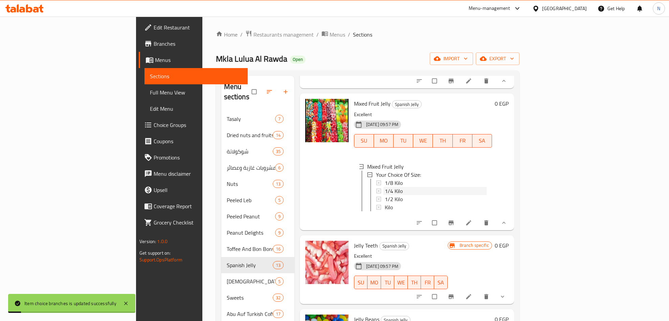
click at [385, 188] on span "1/4 Kilo" at bounding box center [394, 191] width 18 height 8
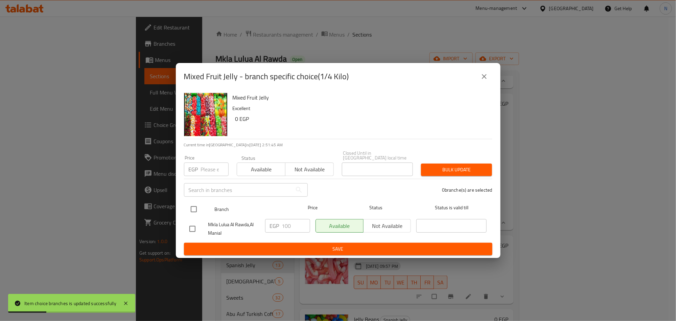
click at [192, 207] on input "checkbox" at bounding box center [194, 209] width 14 height 14
checkbox input "true"
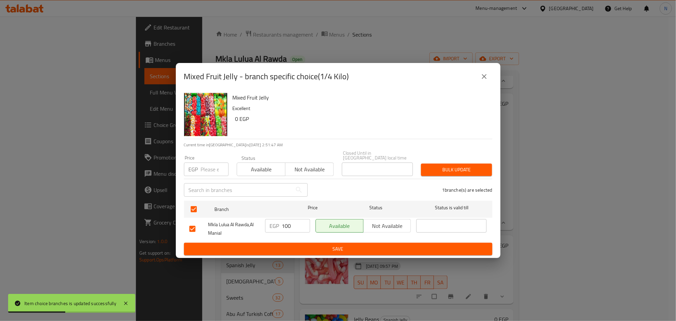
click at [299, 220] on input "100" at bounding box center [296, 226] width 28 height 14
type input "114"
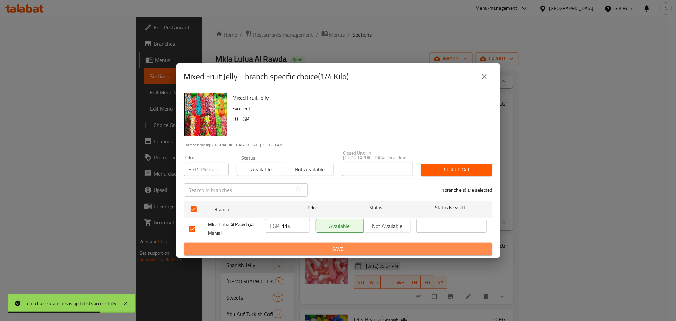
click at [323, 247] on span "Save" at bounding box center [338, 249] width 298 height 8
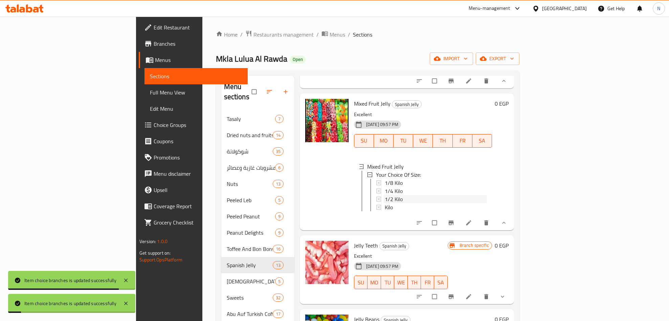
click at [385, 195] on span "1/2 Kilo" at bounding box center [394, 199] width 18 height 8
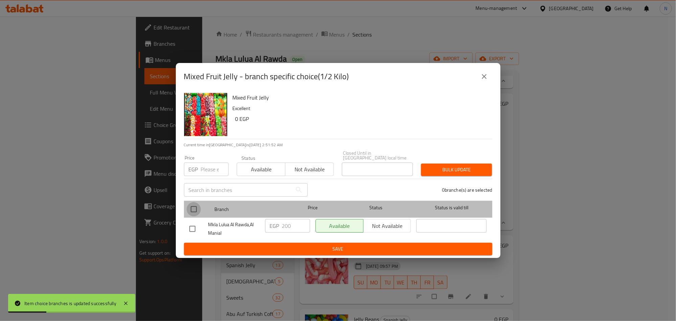
click at [189, 204] on input "checkbox" at bounding box center [194, 209] width 14 height 14
checkbox input "true"
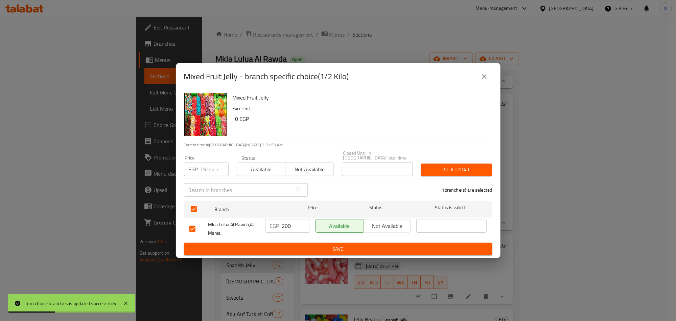
click at [280, 219] on div "EGP 200 ​" at bounding box center [287, 226] width 45 height 14
click at [281, 219] on div "EGP 200 ​" at bounding box center [287, 226] width 45 height 14
click at [282, 219] on input "200" at bounding box center [296, 226] width 28 height 14
type input "228"
click at [333, 242] on button "Save" at bounding box center [338, 248] width 308 height 13
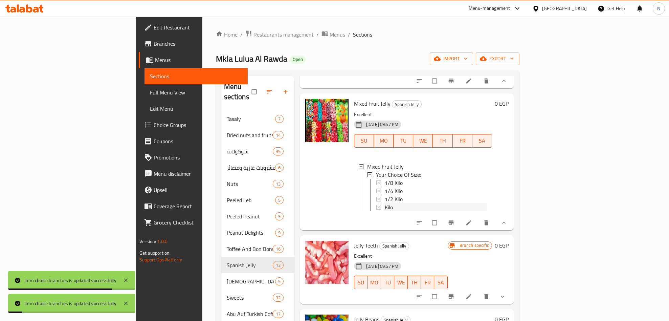
click at [385, 203] on div "Kilo" at bounding box center [436, 207] width 102 height 8
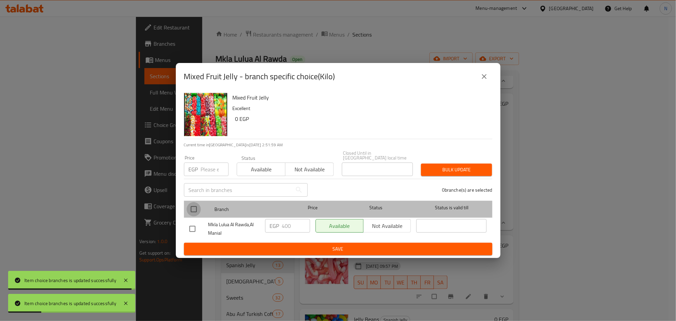
click at [197, 205] on input "checkbox" at bounding box center [194, 209] width 14 height 14
checkbox input "true"
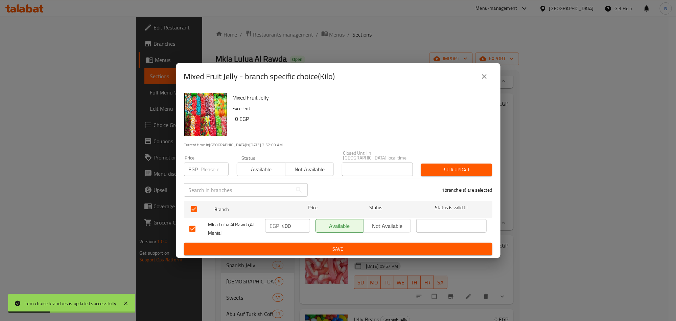
click at [289, 225] on input "400" at bounding box center [296, 226] width 28 height 14
type input "456"
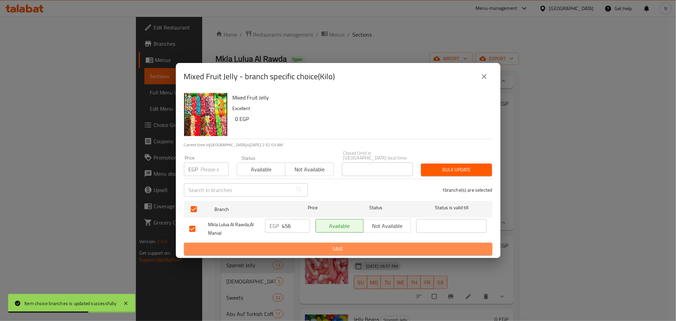
click at [301, 245] on span "Save" at bounding box center [338, 249] width 298 height 8
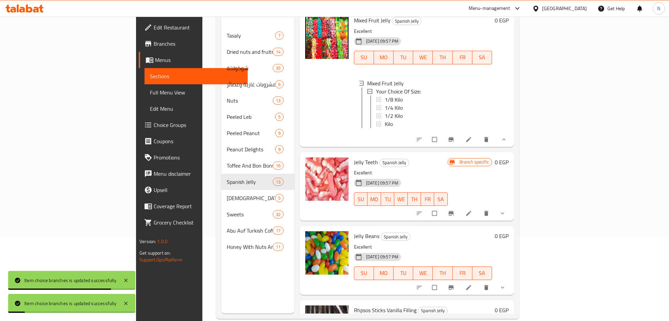
scroll to position [95, 0]
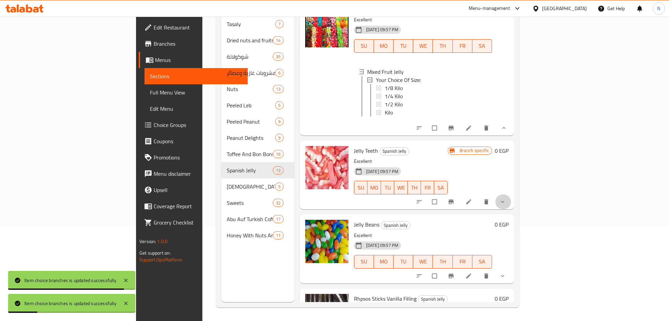
click at [506, 205] on icon "show more" at bounding box center [502, 201] width 7 height 7
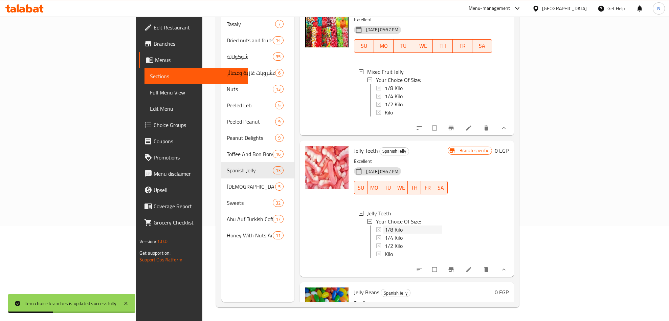
click at [385, 232] on div "1/8 Kilo" at bounding box center [413, 229] width 57 height 8
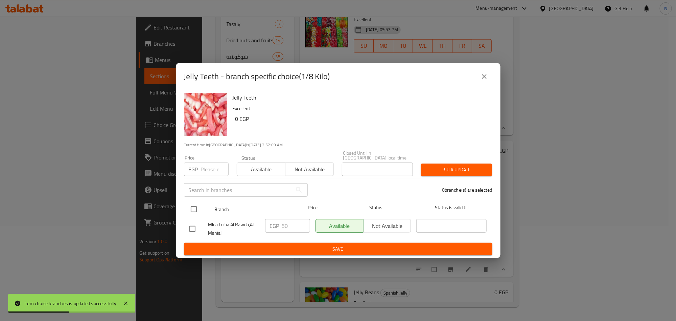
click at [197, 203] on input "checkbox" at bounding box center [194, 209] width 14 height 14
checkbox input "true"
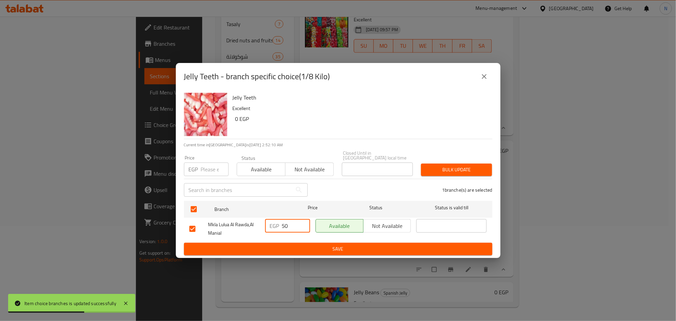
drag, startPoint x: 284, startPoint y: 223, endPoint x: 272, endPoint y: 223, distance: 11.8
click at [272, 223] on div "EGP 50 ​" at bounding box center [287, 226] width 45 height 14
type input "57"
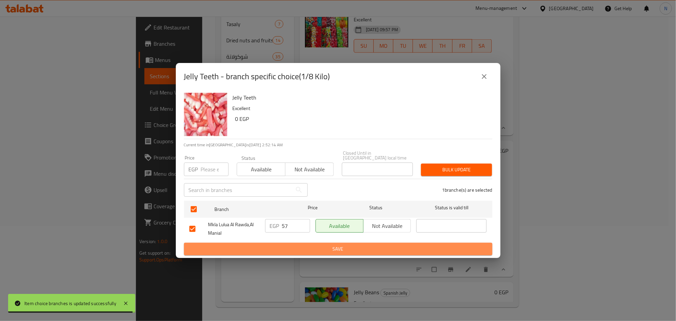
click at [352, 245] on span "Save" at bounding box center [338, 249] width 298 height 8
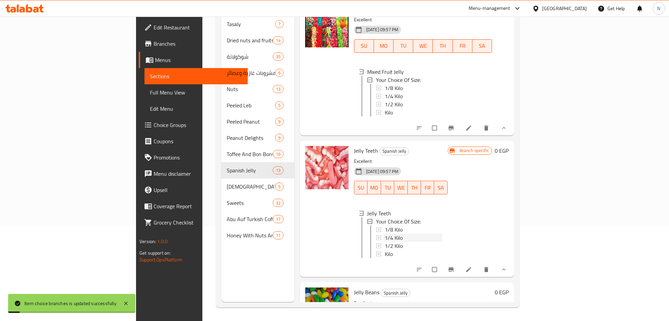
click at [385, 240] on span "1/4 Kilo" at bounding box center [394, 237] width 18 height 8
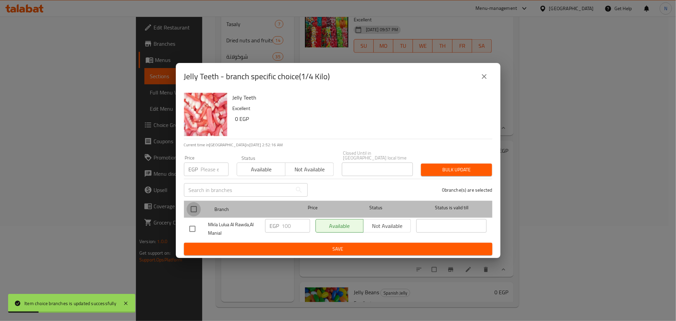
click at [188, 206] on input "checkbox" at bounding box center [194, 209] width 14 height 14
checkbox input "true"
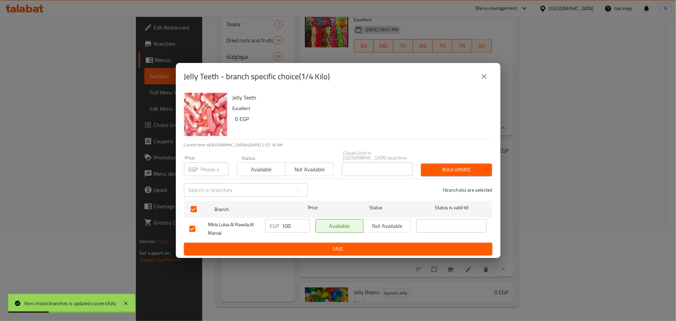
click at [285, 219] on input "100" at bounding box center [296, 226] width 28 height 14
type input "114"
click at [303, 249] on span "Save" at bounding box center [338, 249] width 298 height 8
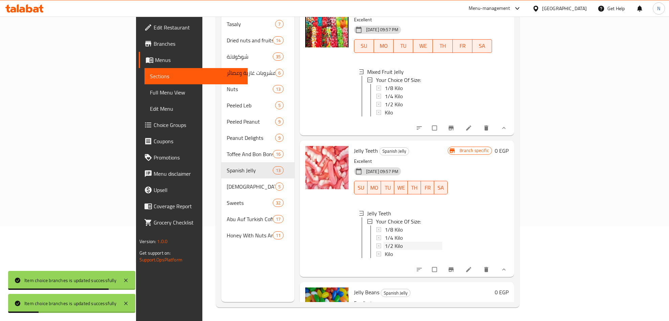
click at [385, 246] on div "1/2 Kilo" at bounding box center [413, 245] width 57 height 8
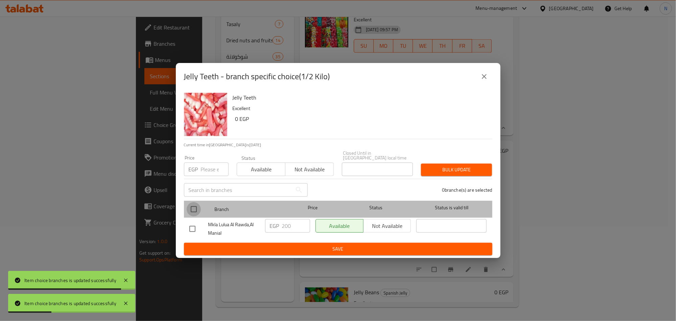
drag, startPoint x: 192, startPoint y: 205, endPoint x: 197, endPoint y: 209, distance: 6.3
click at [194, 207] on input "checkbox" at bounding box center [194, 209] width 14 height 14
checkbox input "true"
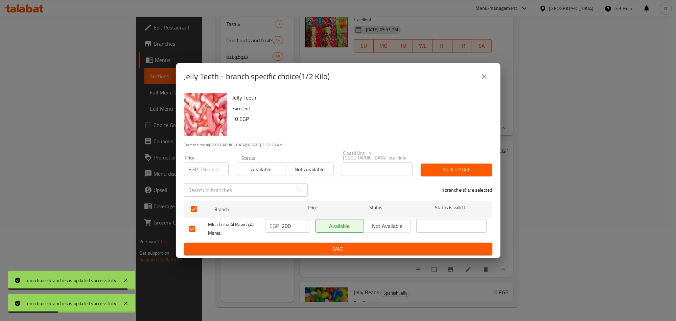
click at [284, 229] on input "200" at bounding box center [296, 226] width 28 height 14
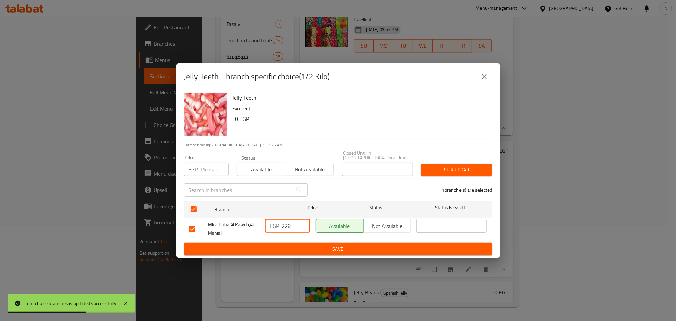
type input "228"
click at [320, 249] on span "Save" at bounding box center [338, 249] width 298 height 8
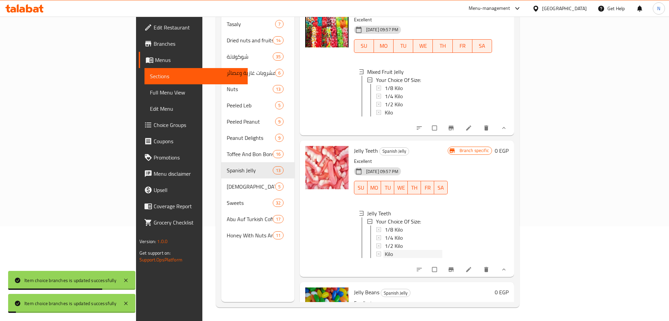
click at [385, 258] on div "Kilo" at bounding box center [413, 254] width 57 height 8
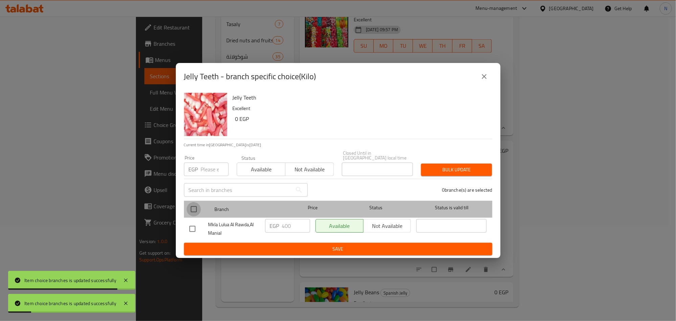
click at [198, 207] on input "checkbox" at bounding box center [194, 209] width 14 height 14
checkbox input "true"
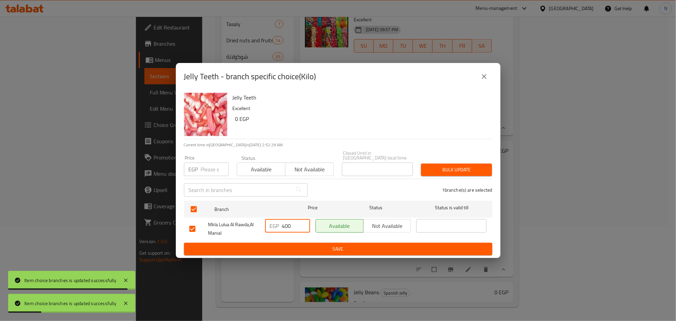
click at [295, 226] on input "400" at bounding box center [296, 226] width 28 height 14
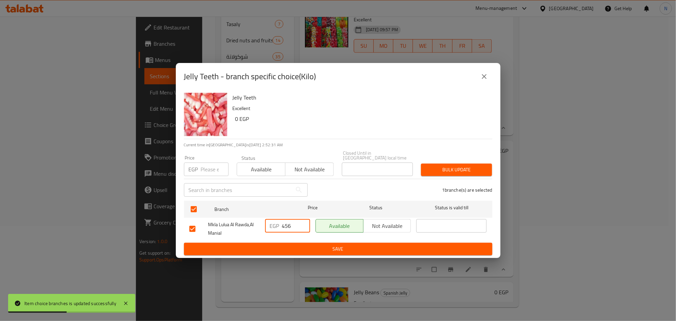
type input "456"
drag, startPoint x: 298, startPoint y: 245, endPoint x: 297, endPoint y: 248, distance: 3.4
click at [298, 248] on span "Save" at bounding box center [338, 249] width 298 height 8
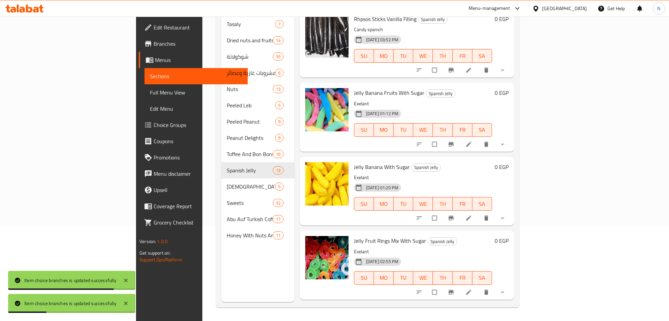
scroll to position [651, 0]
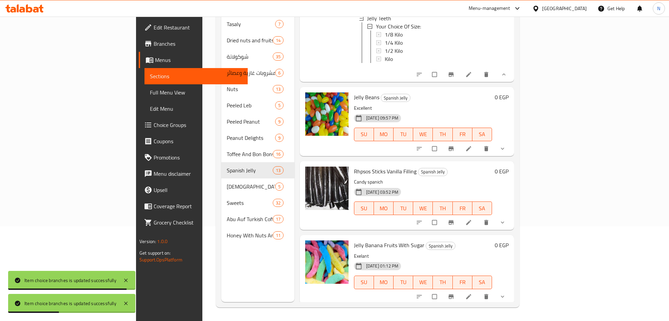
click at [511, 156] on button "show more" at bounding box center [503, 148] width 16 height 15
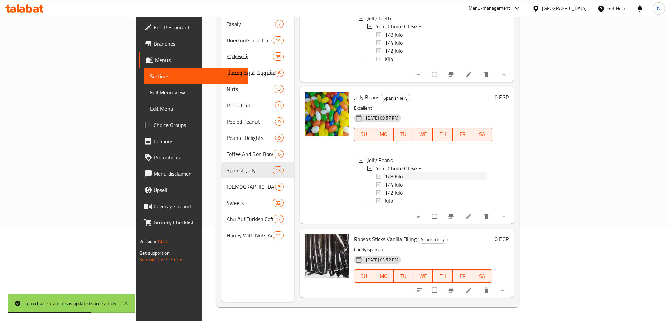
click at [385, 180] on span "1/8 Kilo" at bounding box center [394, 176] width 18 height 8
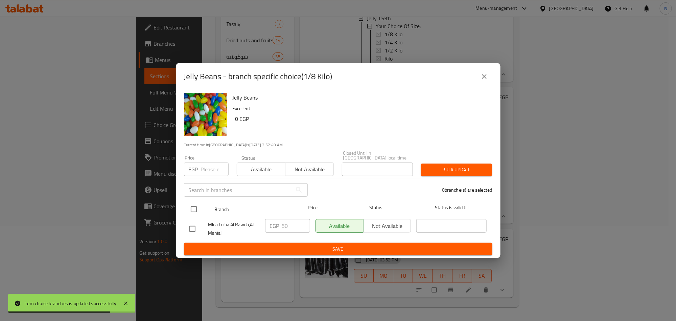
click at [198, 206] on input "checkbox" at bounding box center [194, 209] width 14 height 14
checkbox input "true"
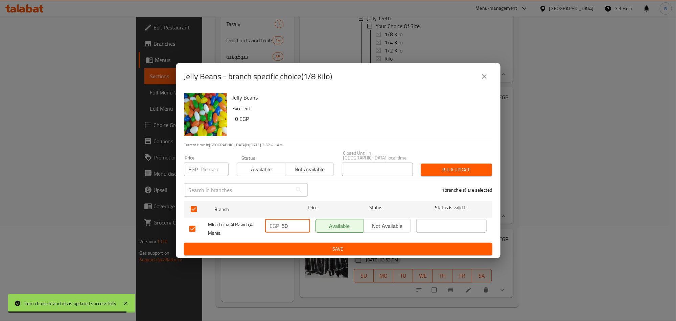
click at [289, 221] on input "50" at bounding box center [296, 226] width 28 height 14
type input "57"
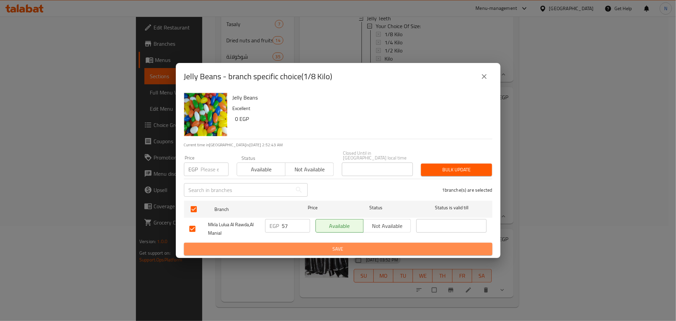
click at [279, 245] on span "Save" at bounding box center [338, 249] width 298 height 8
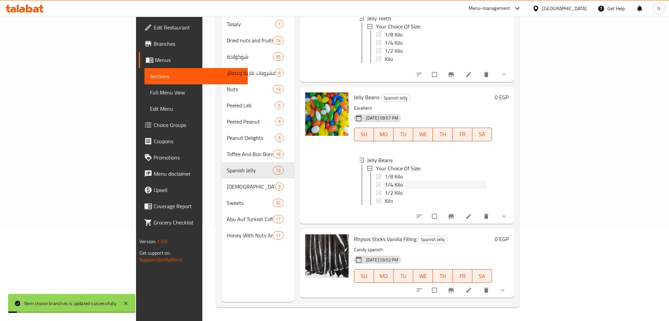
click at [385, 188] on div "1/4 Kilo" at bounding box center [436, 184] width 102 height 8
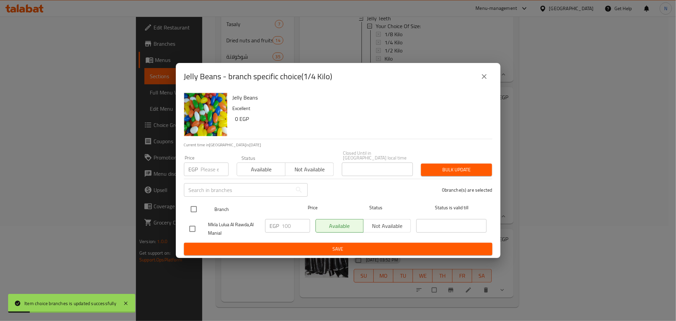
click at [198, 205] on input "checkbox" at bounding box center [194, 209] width 14 height 14
checkbox input "true"
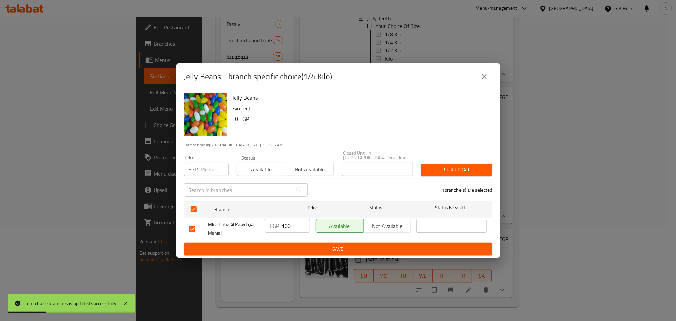
click at [296, 219] on input "100" at bounding box center [296, 226] width 28 height 14
type input "114"
click at [285, 249] on span "Save" at bounding box center [338, 249] width 298 height 8
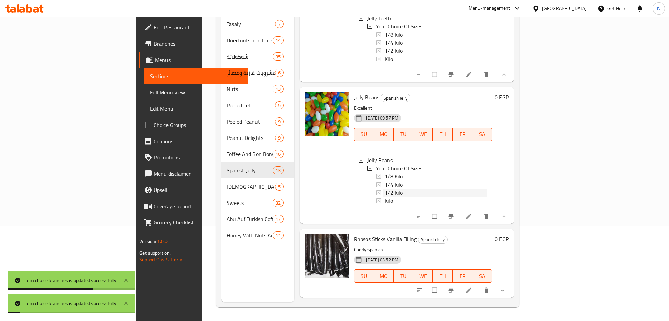
click at [385, 196] on div "1/2 Kilo" at bounding box center [436, 192] width 102 height 8
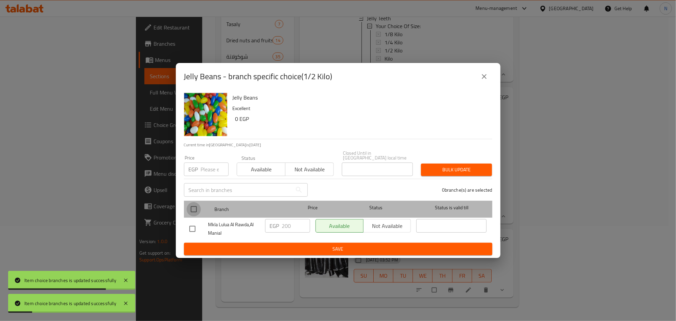
drag, startPoint x: 198, startPoint y: 208, endPoint x: 223, endPoint y: 216, distance: 26.3
click at [198, 209] on input "checkbox" at bounding box center [194, 209] width 14 height 14
checkbox input "true"
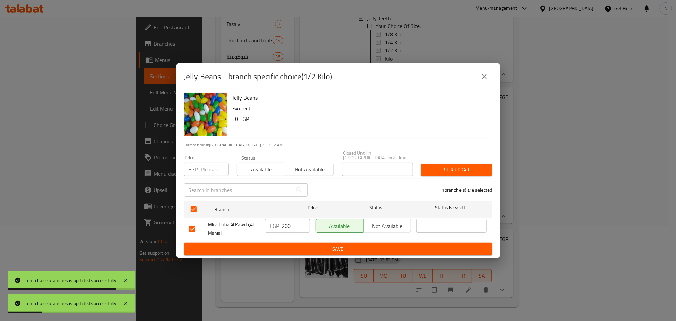
click at [282, 228] on input "200" at bounding box center [296, 226] width 28 height 14
click at [281, 228] on div "EGP 200 ​" at bounding box center [287, 226] width 45 height 14
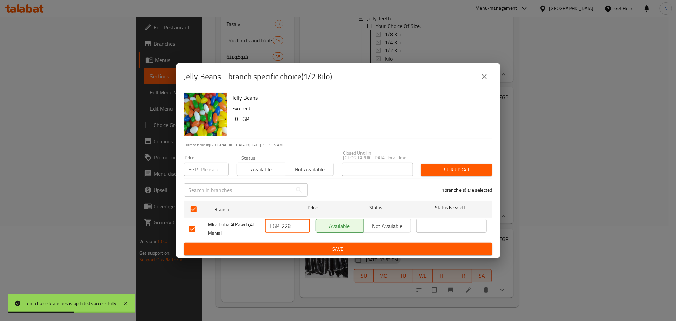
type input "228"
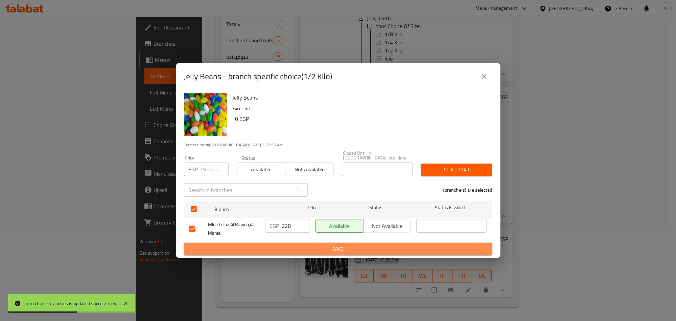
click at [321, 242] on button "Save" at bounding box center [338, 248] width 308 height 13
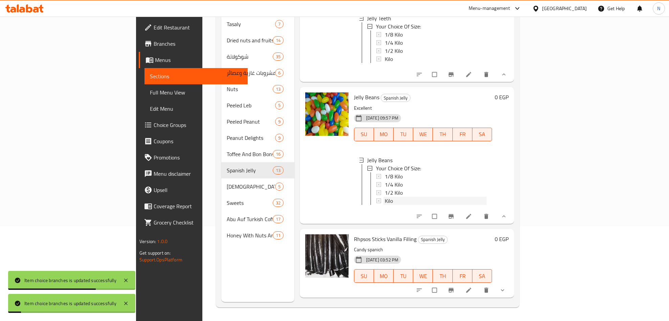
click at [385, 205] on span "Kilo" at bounding box center [389, 200] width 8 height 8
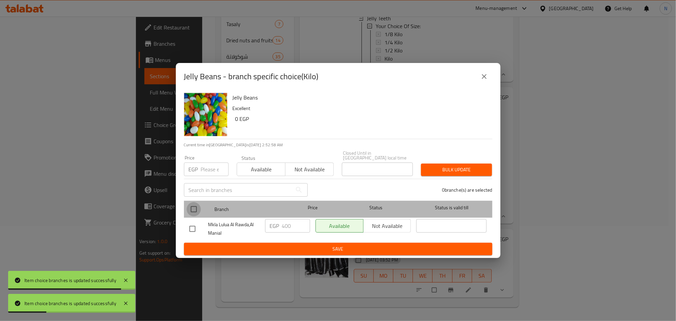
drag, startPoint x: 191, startPoint y: 203, endPoint x: 204, endPoint y: 217, distance: 19.6
click at [191, 205] on input "checkbox" at bounding box center [194, 209] width 14 height 14
checkbox input "true"
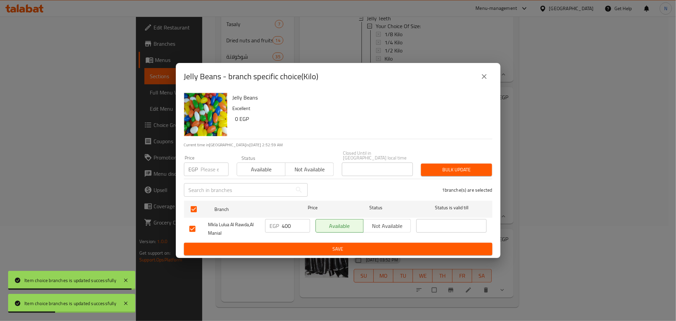
click at [289, 219] on input "400" at bounding box center [296, 226] width 28 height 14
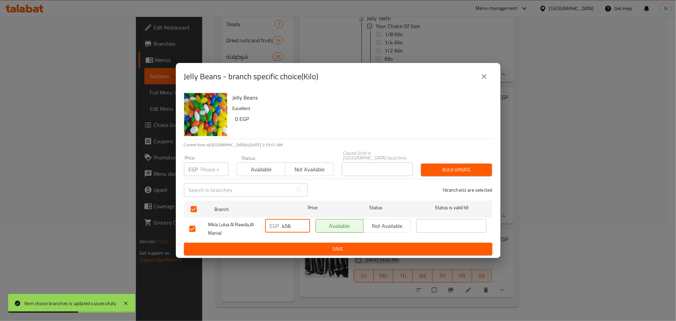
type input "456"
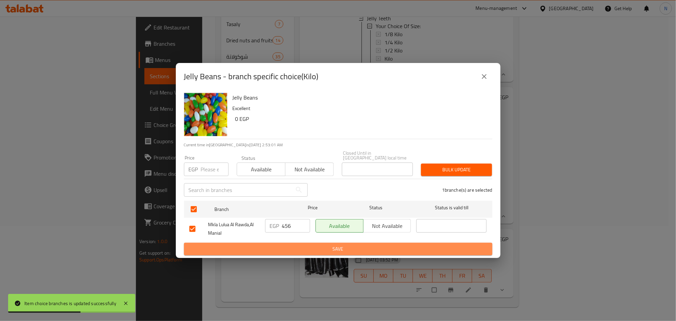
click at [309, 247] on span "Save" at bounding box center [338, 249] width 298 height 8
click at [309, 247] on div at bounding box center [338, 160] width 676 height 321
